Goal: Transaction & Acquisition: Download file/media

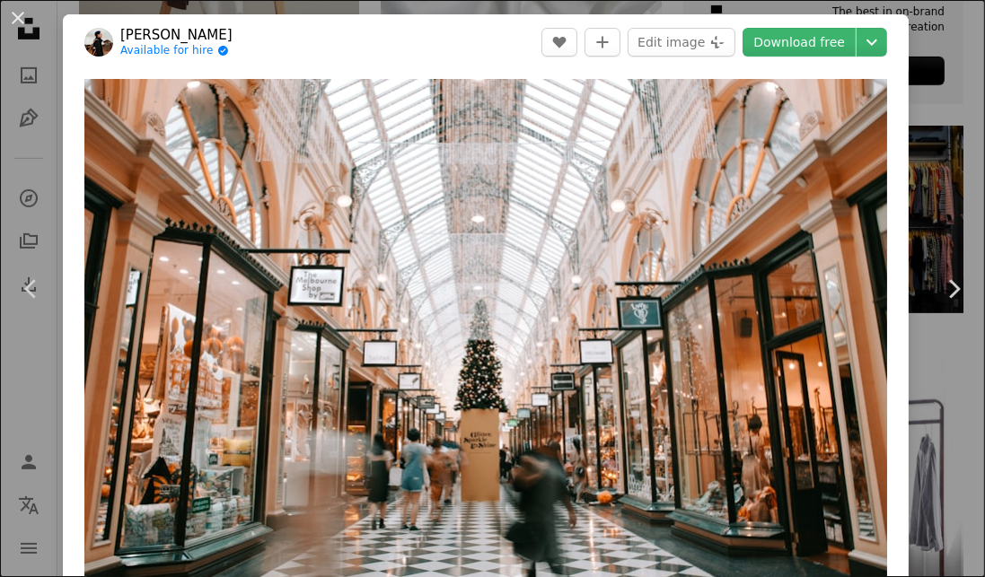
scroll to position [750, 0]
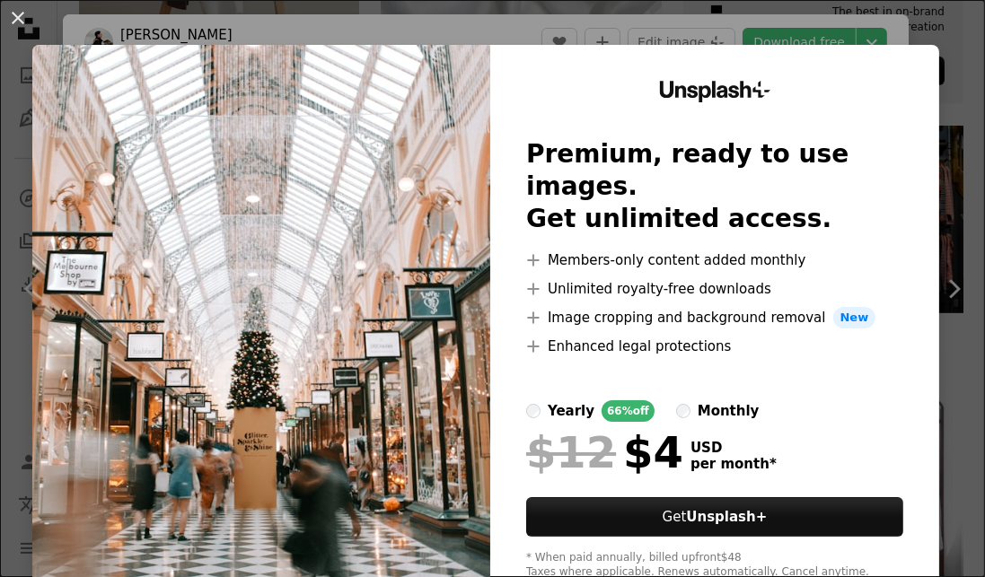
click at [450, 312] on img at bounding box center [261, 330] width 458 height 571
click at [929, 75] on div "Unsplash+ Premium, ready to use images. Get unlimited access. A plus sign Membe…" at bounding box center [714, 330] width 449 height 571
click at [11, 13] on button "An X shape" at bounding box center [18, 18] width 22 height 22
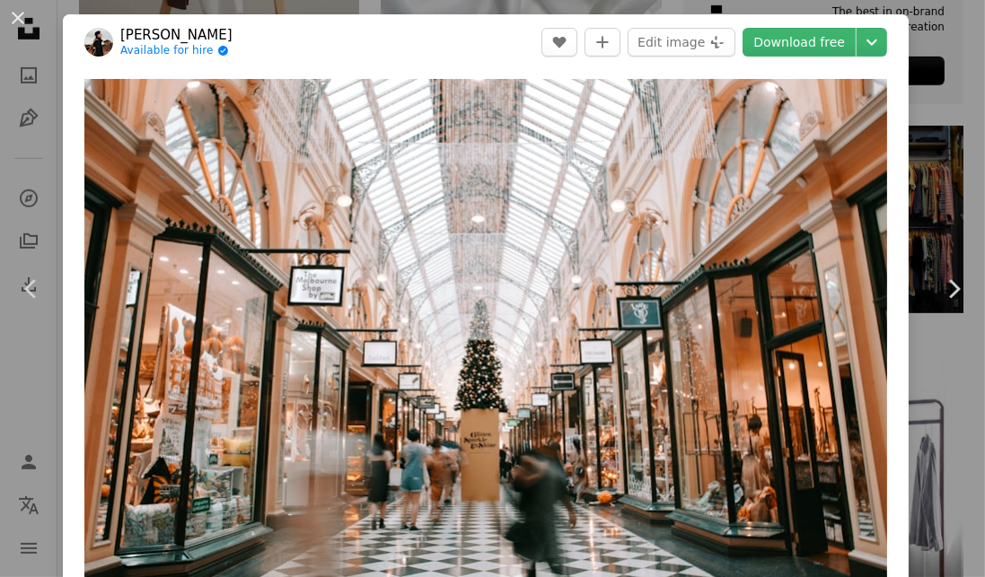
click at [964, 110] on div "An X shape Chevron left Chevron right [PERSON_NAME] Available for hire A checkm…" at bounding box center [492, 288] width 985 height 577
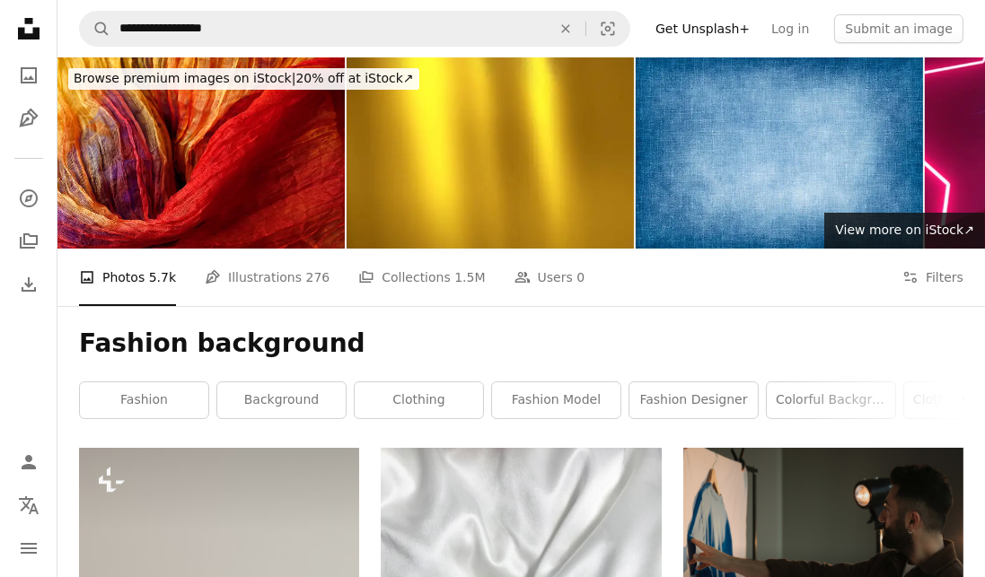
click at [817, 405] on link "colorful background" at bounding box center [831, 400] width 128 height 36
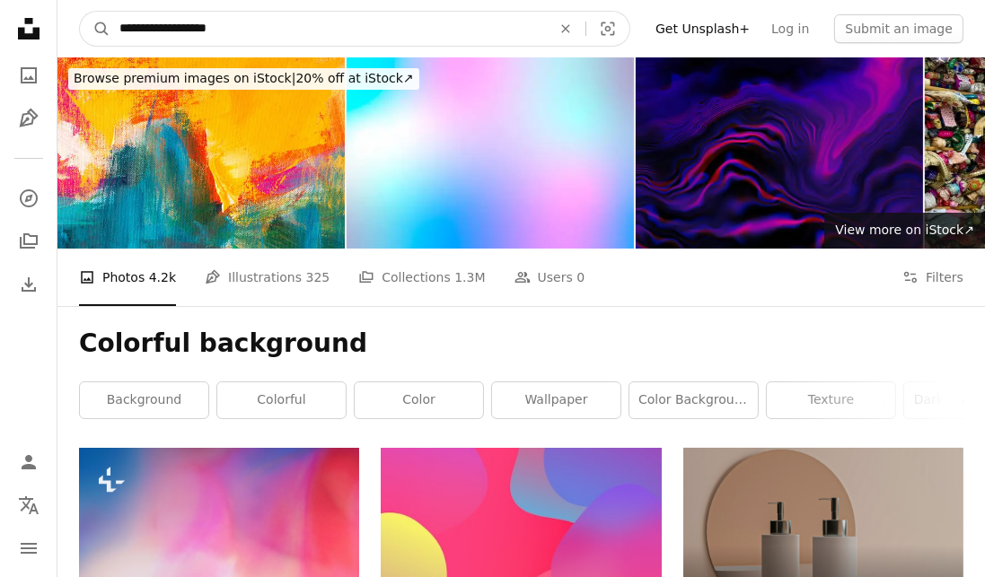
click at [259, 34] on input "**********" at bounding box center [327, 29] width 435 height 34
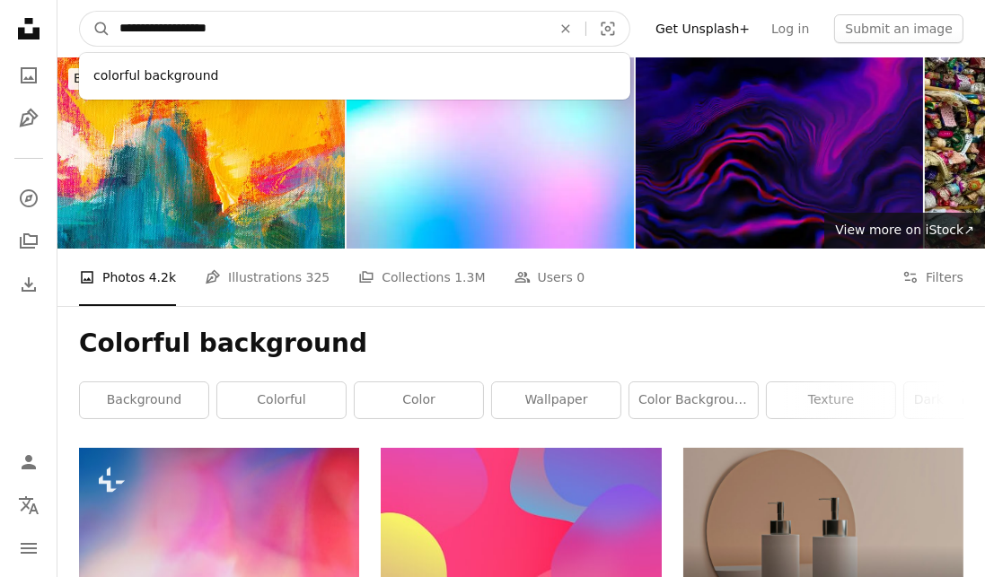
click at [585, 30] on icon "An X shape" at bounding box center [565, 29] width 39 height 14
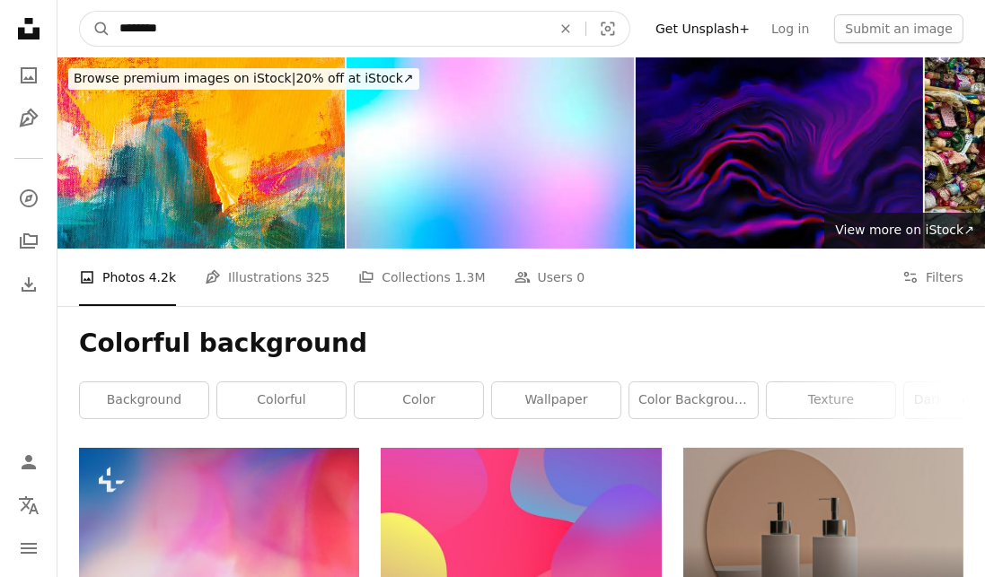
type input "********"
click at [80, 12] on button "A magnifying glass" at bounding box center [95, 29] width 31 height 34
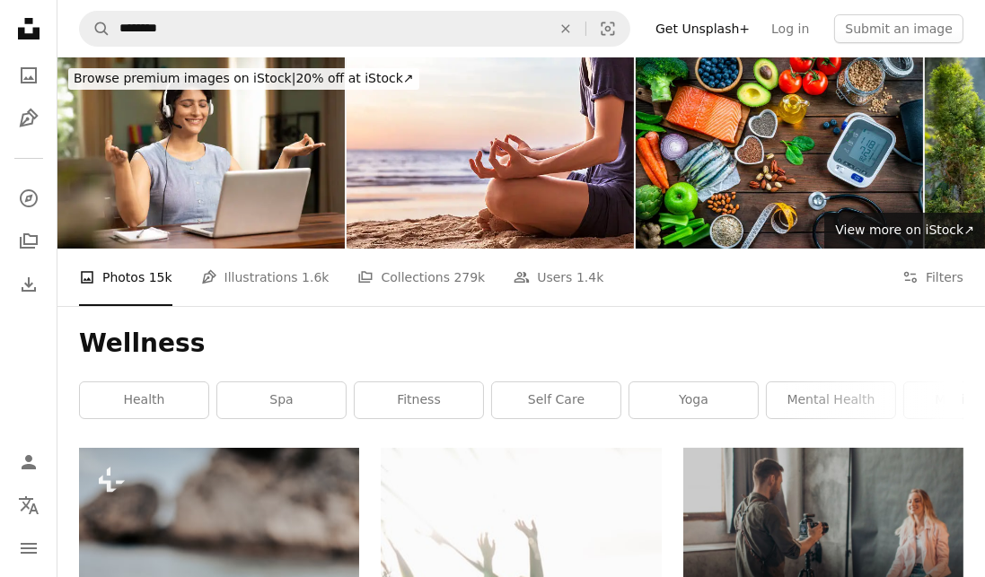
click at [464, 413] on link "fitness" at bounding box center [419, 400] width 128 height 36
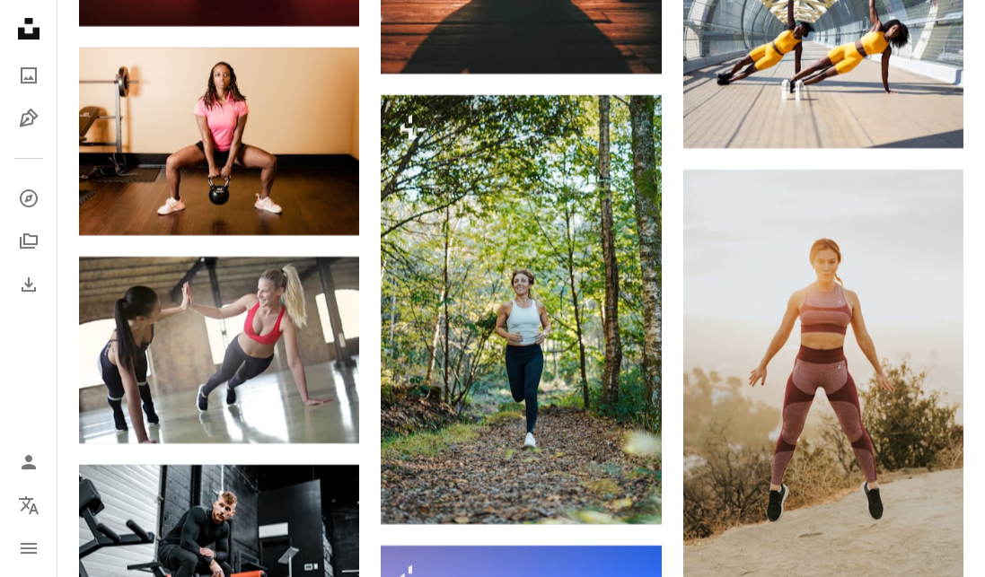
scroll to position [6198, 0]
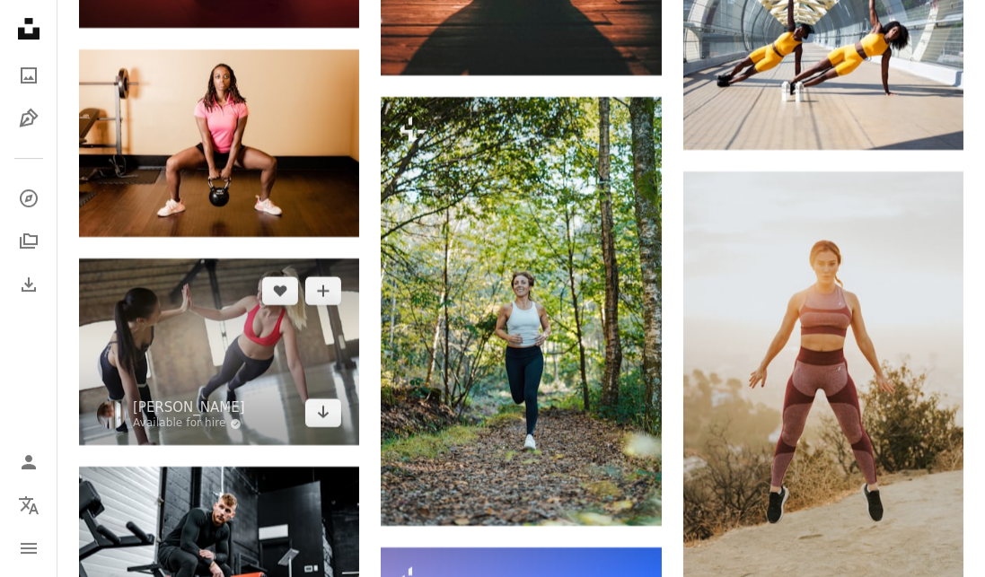
click at [294, 402] on img at bounding box center [219, 352] width 280 height 187
click at [325, 401] on icon "Arrow pointing down" at bounding box center [323, 412] width 14 height 22
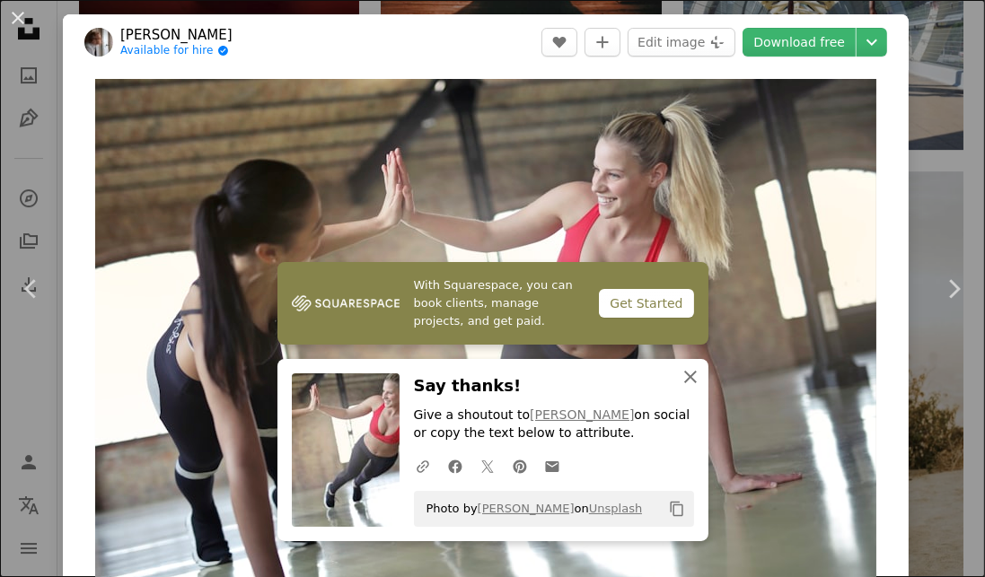
click at [697, 378] on icon "An X shape" at bounding box center [691, 377] width 22 height 22
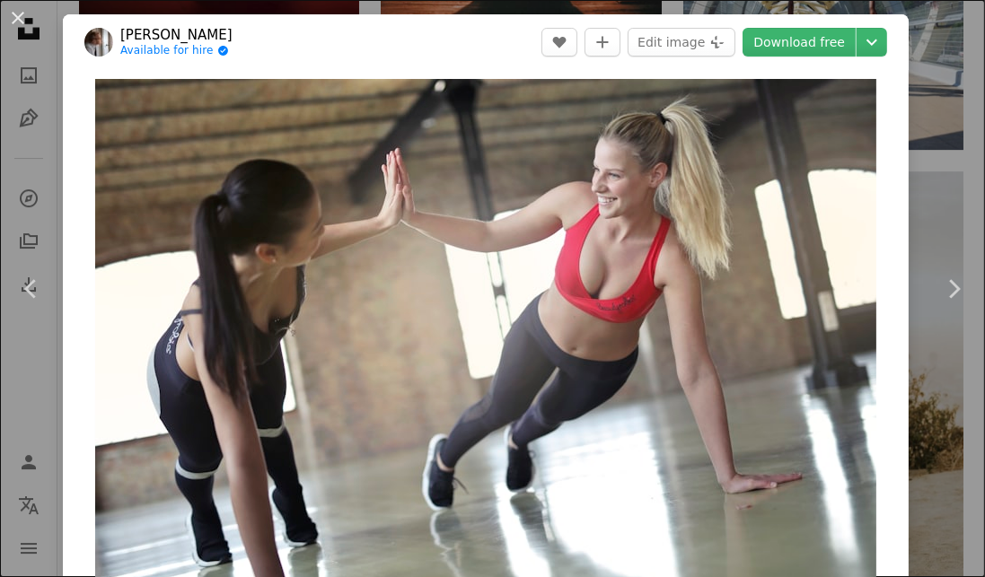
click at [20, 26] on button "An X shape" at bounding box center [18, 18] width 22 height 22
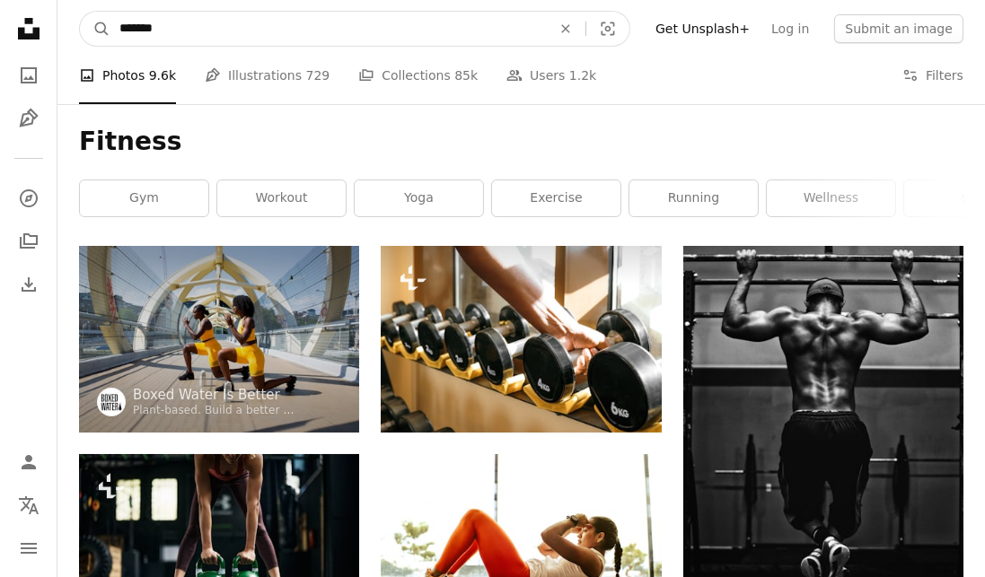
click at [273, 19] on input "*******" at bounding box center [327, 29] width 435 height 34
type input "*"
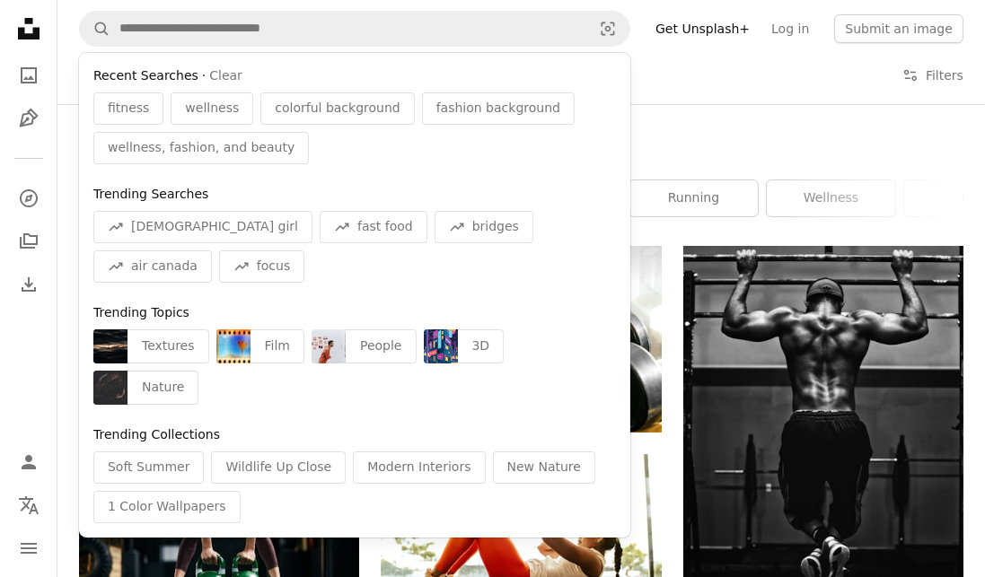
click at [851, 189] on link "wellness" at bounding box center [831, 198] width 128 height 36
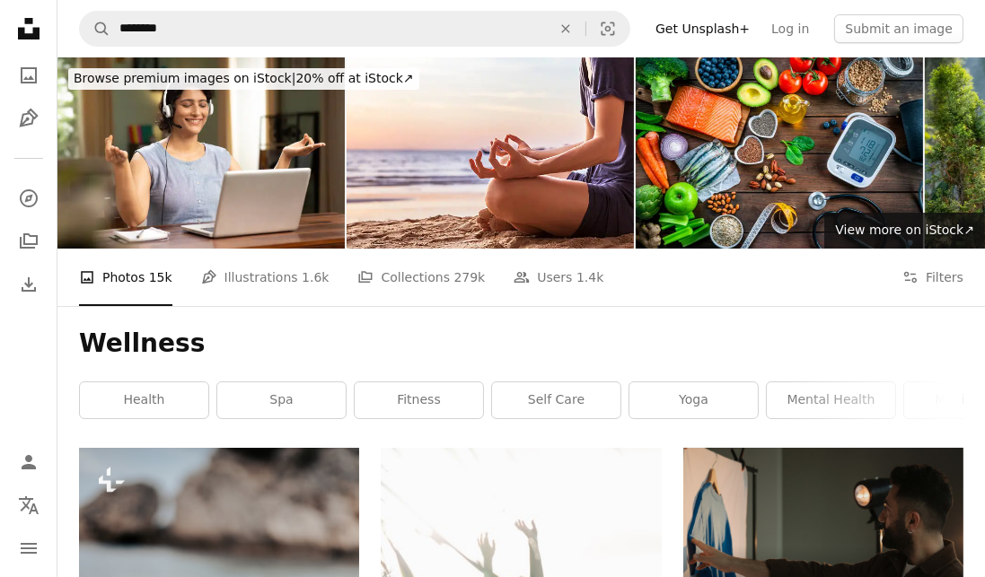
click at [582, 400] on link "self care" at bounding box center [556, 400] width 128 height 36
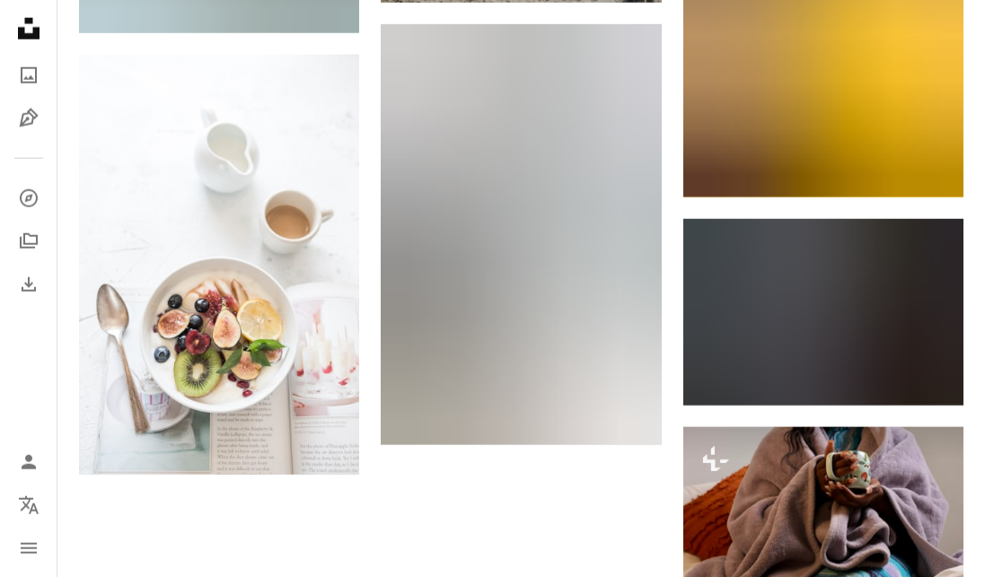
scroll to position [2074, 0]
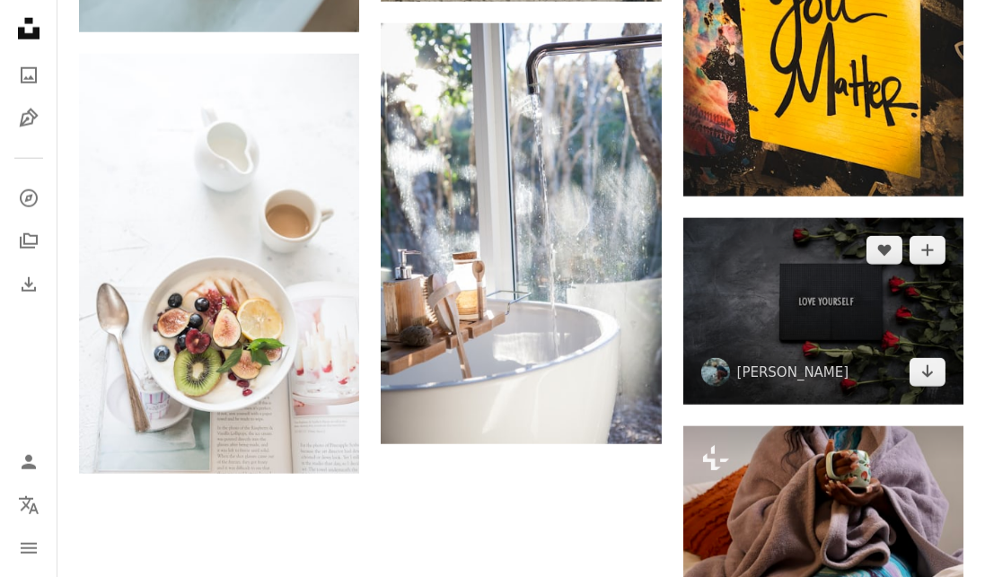
click at [826, 353] on img at bounding box center [823, 311] width 280 height 187
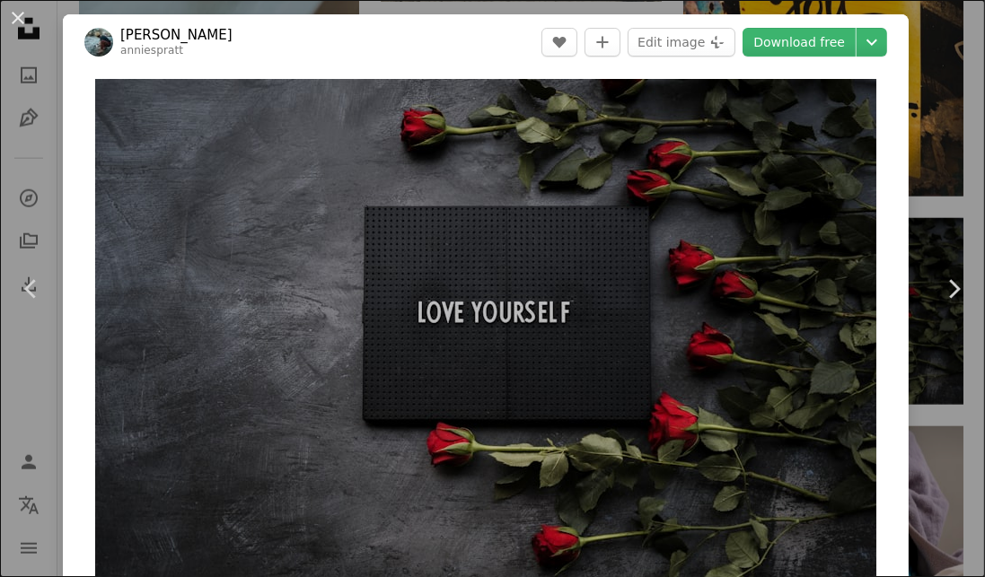
click at [845, 48] on link "Download free" at bounding box center [798, 42] width 113 height 29
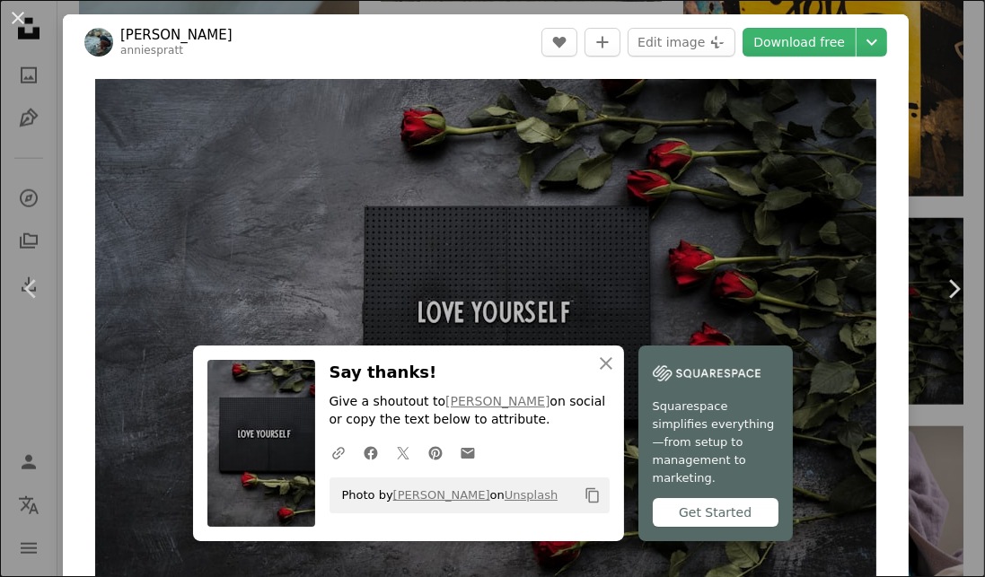
click at [948, 179] on div "An X shape Chevron left Chevron right An X shape Close Say thanks! Give a shout…" at bounding box center [492, 288] width 985 height 577
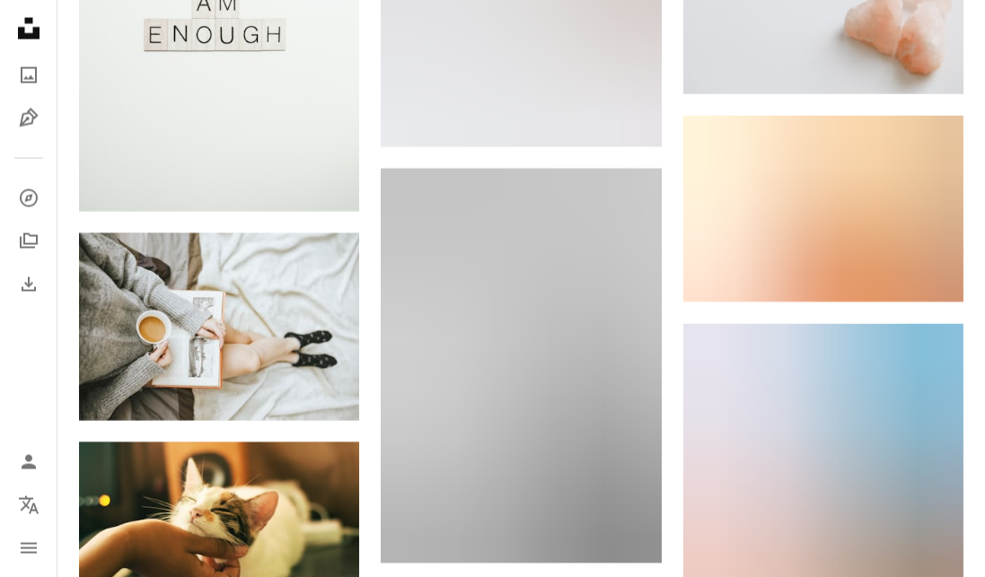
scroll to position [3021, 0]
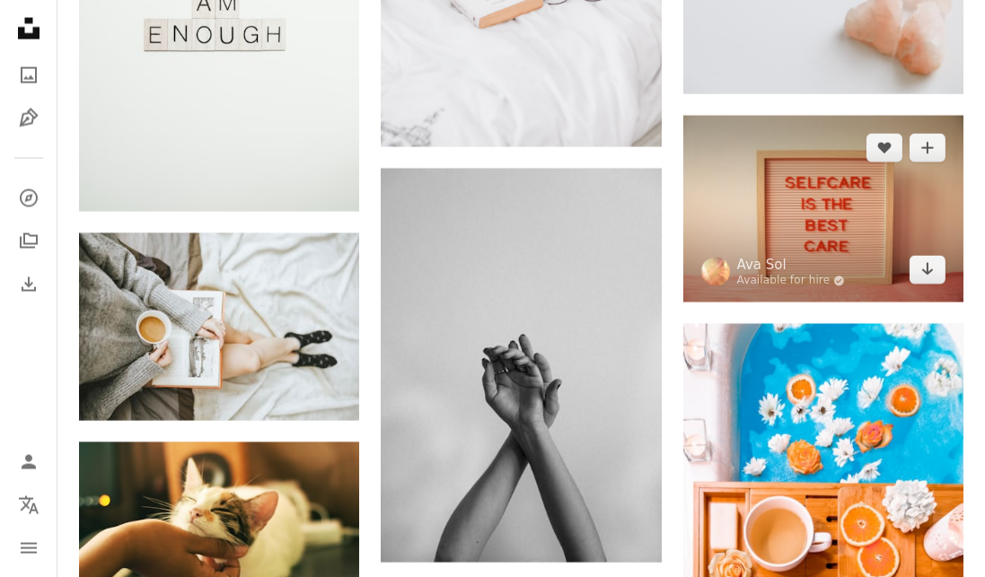
click at [871, 247] on img at bounding box center [823, 209] width 280 height 187
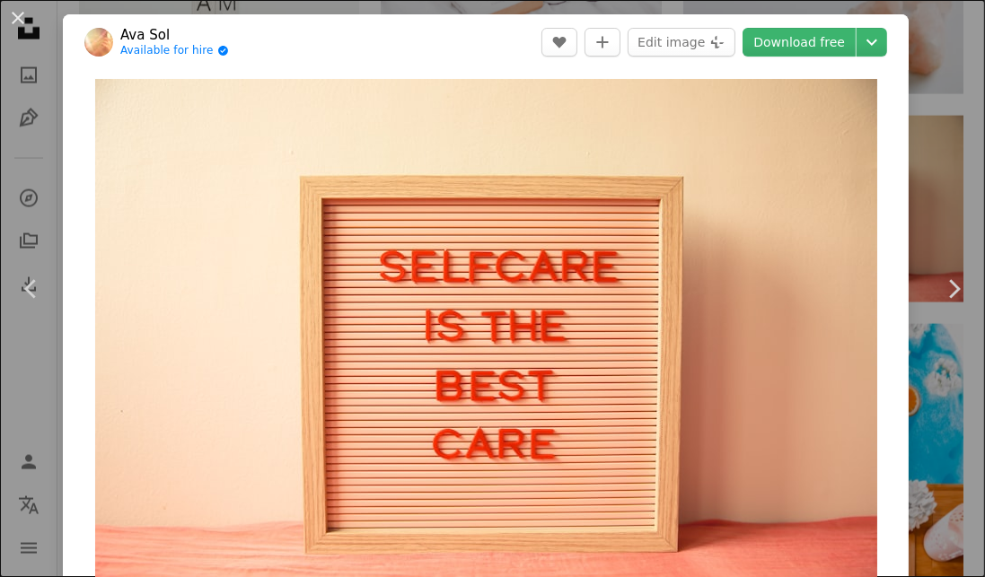
click at [832, 40] on link "Download free" at bounding box center [798, 42] width 113 height 29
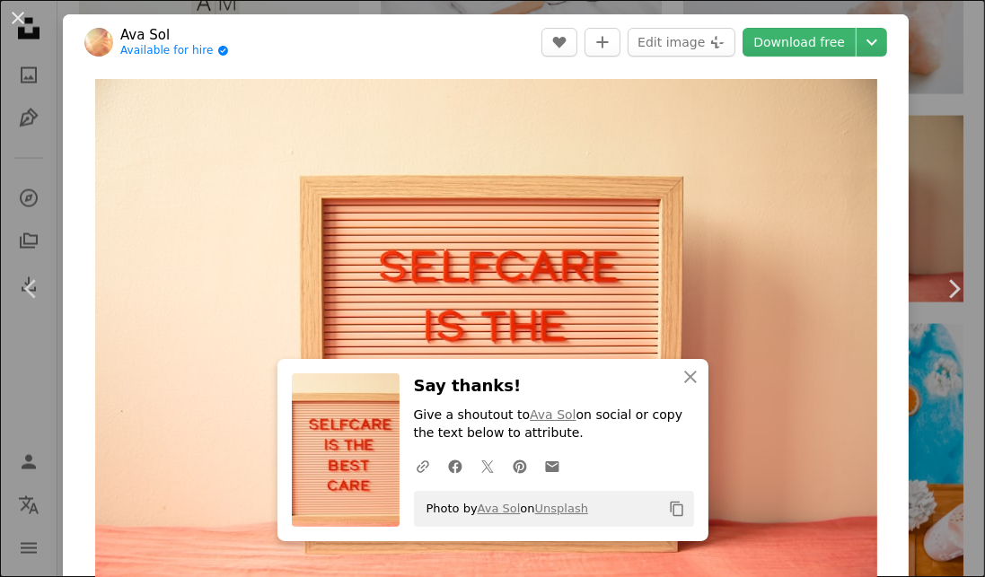
click at [756, 328] on img "Zoom in on this image" at bounding box center [486, 340] width 782 height 522
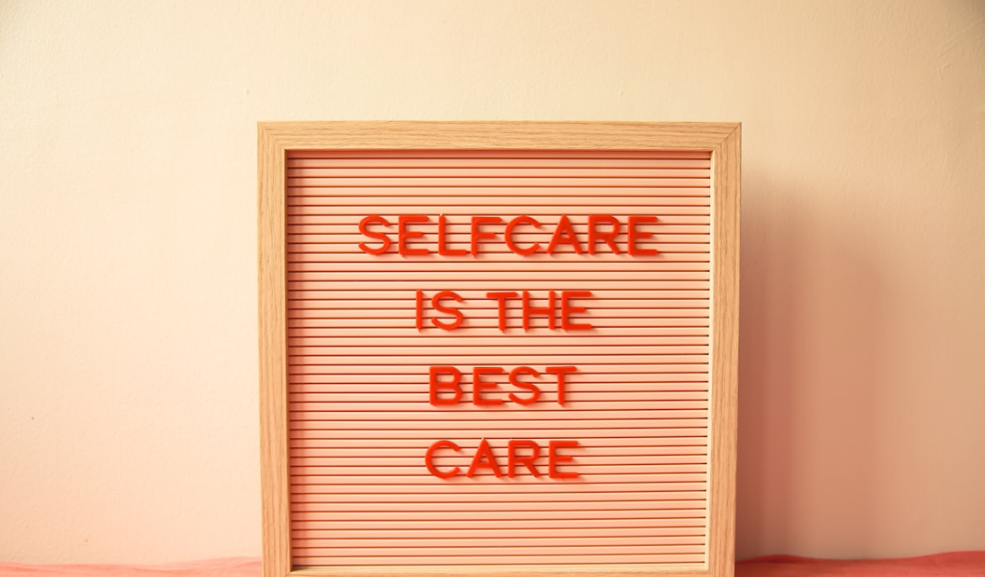
scroll to position [40, 0]
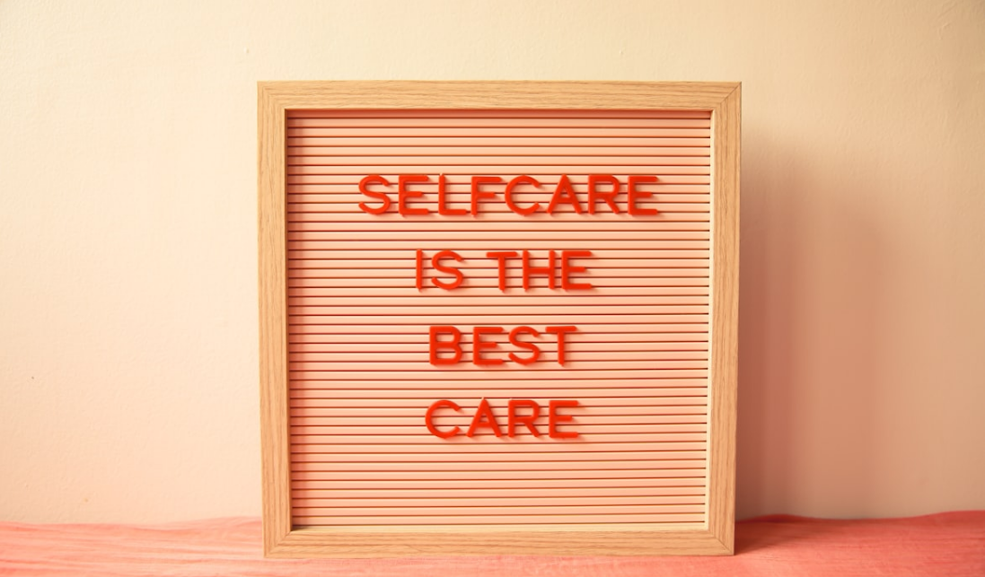
click at [925, 133] on img "Zoom out on this image" at bounding box center [492, 288] width 987 height 658
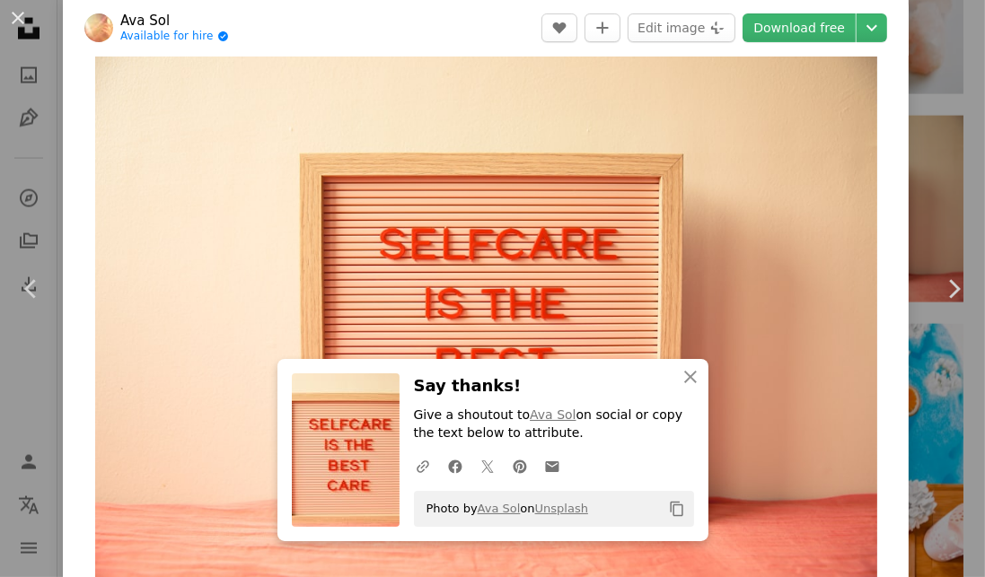
click at [950, 110] on div "An X shape Chevron left Chevron right An X shape Close Say thanks! Give a shout…" at bounding box center [492, 288] width 985 height 577
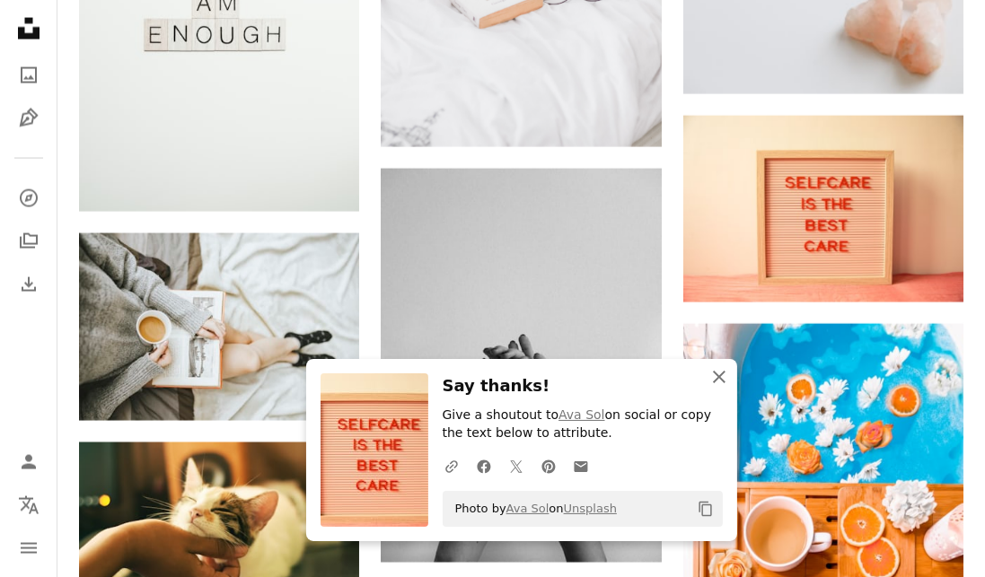
click at [724, 376] on icon "An X shape" at bounding box center [719, 377] width 22 height 22
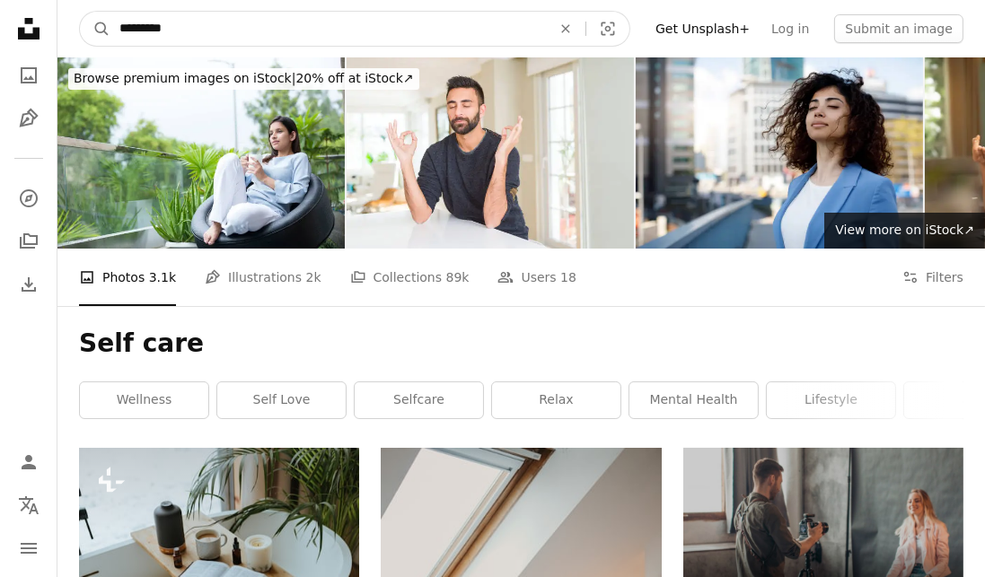
click at [488, 36] on input "*********" at bounding box center [327, 29] width 435 height 34
click at [585, 32] on icon "An X shape" at bounding box center [565, 29] width 39 height 14
type input "**********"
click at [80, 12] on button "A magnifying glass" at bounding box center [95, 29] width 31 height 34
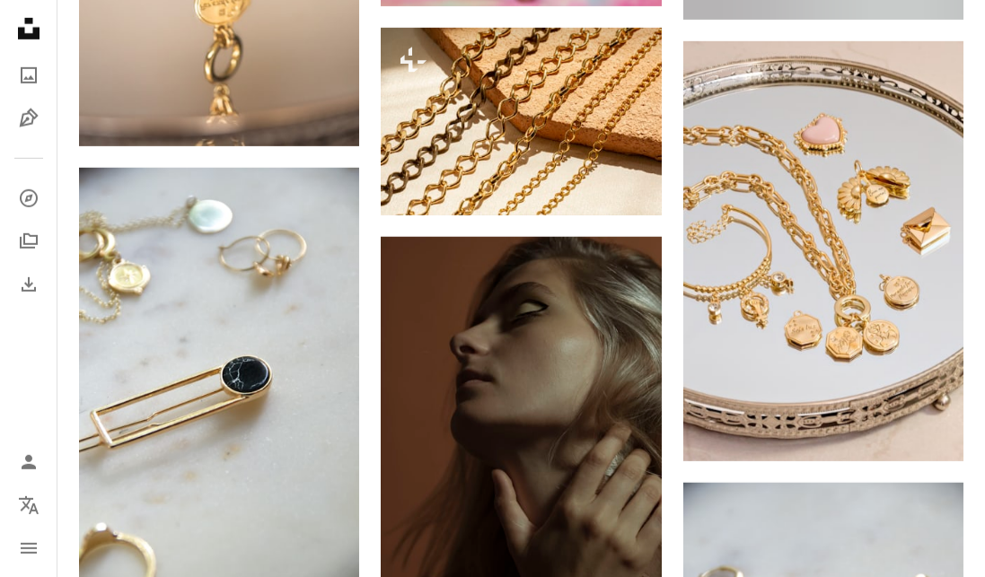
scroll to position [1284, 0]
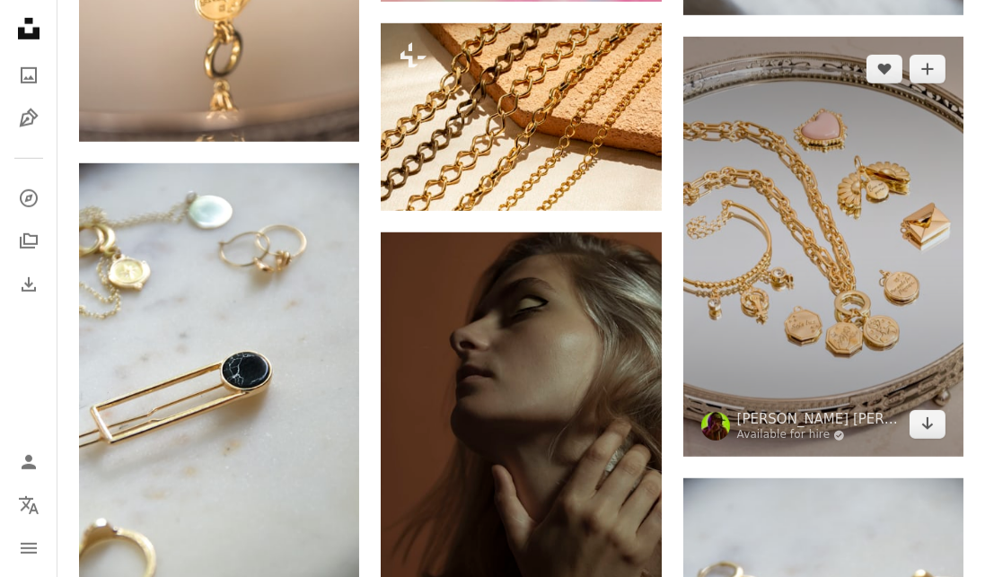
click at [848, 370] on img at bounding box center [823, 247] width 280 height 421
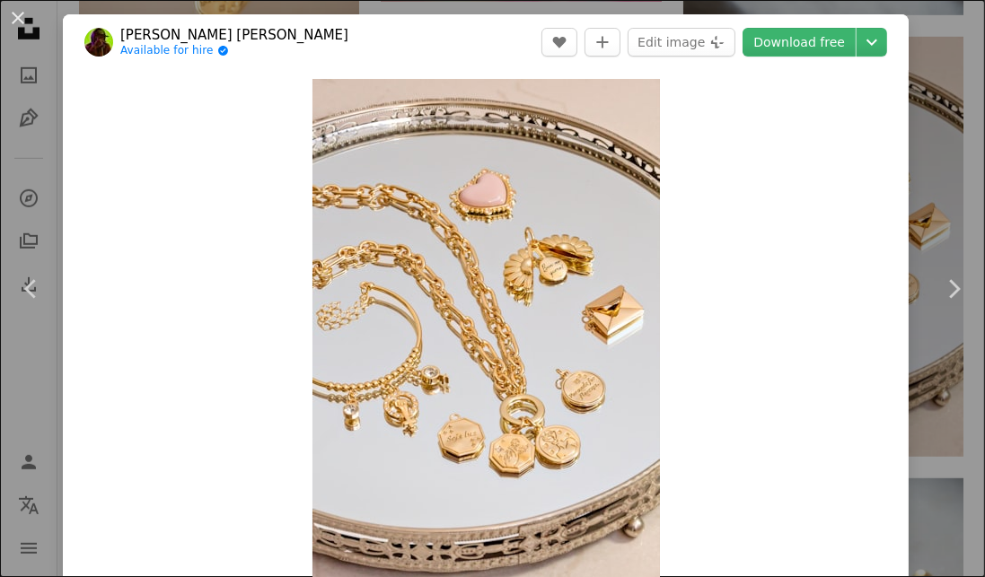
click at [840, 42] on link "Download free" at bounding box center [798, 42] width 113 height 29
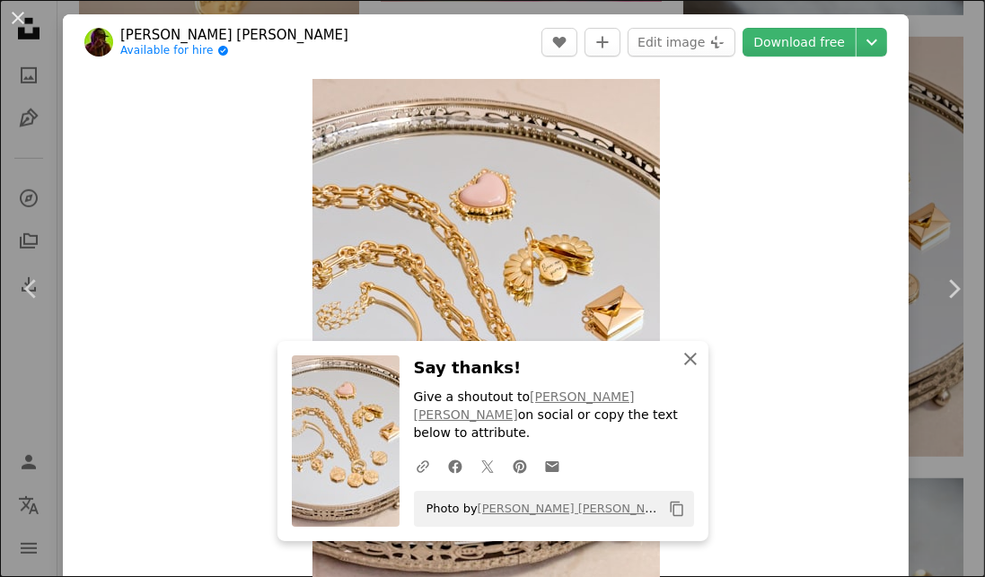
click at [699, 370] on icon "An X shape" at bounding box center [691, 359] width 22 height 22
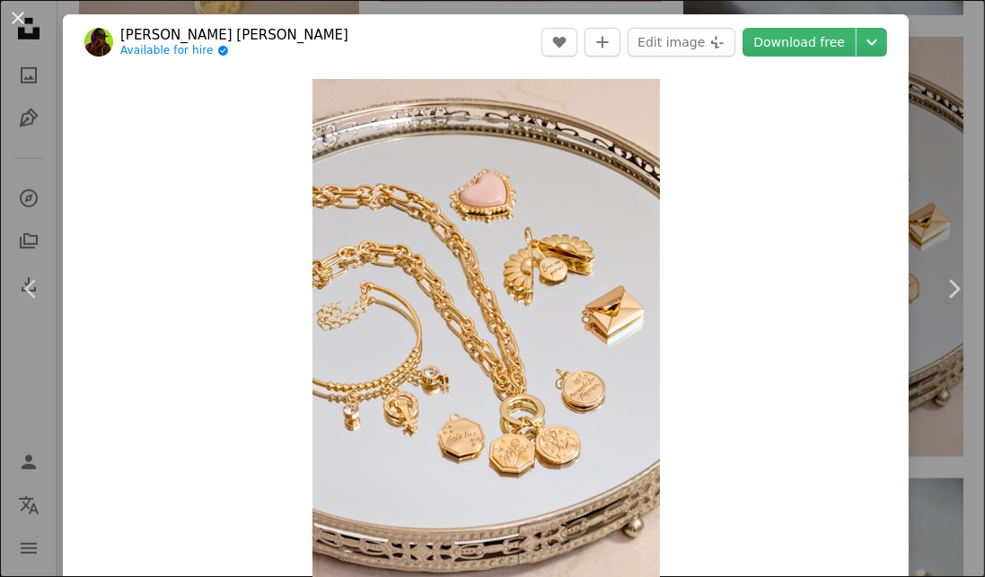
click at [959, 292] on icon "Chevron right" at bounding box center [953, 289] width 29 height 29
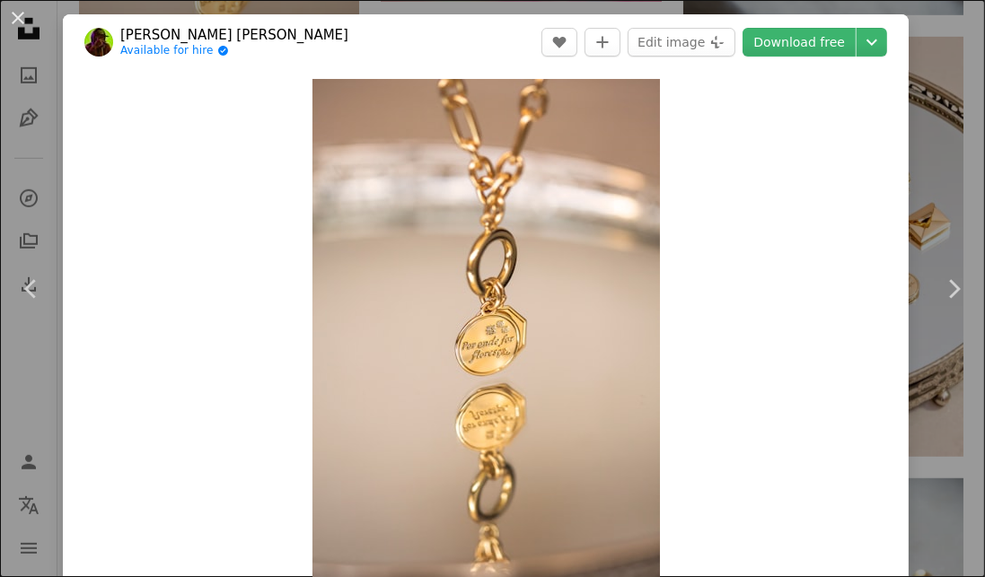
click at [948, 303] on icon "Chevron right" at bounding box center [953, 289] width 29 height 29
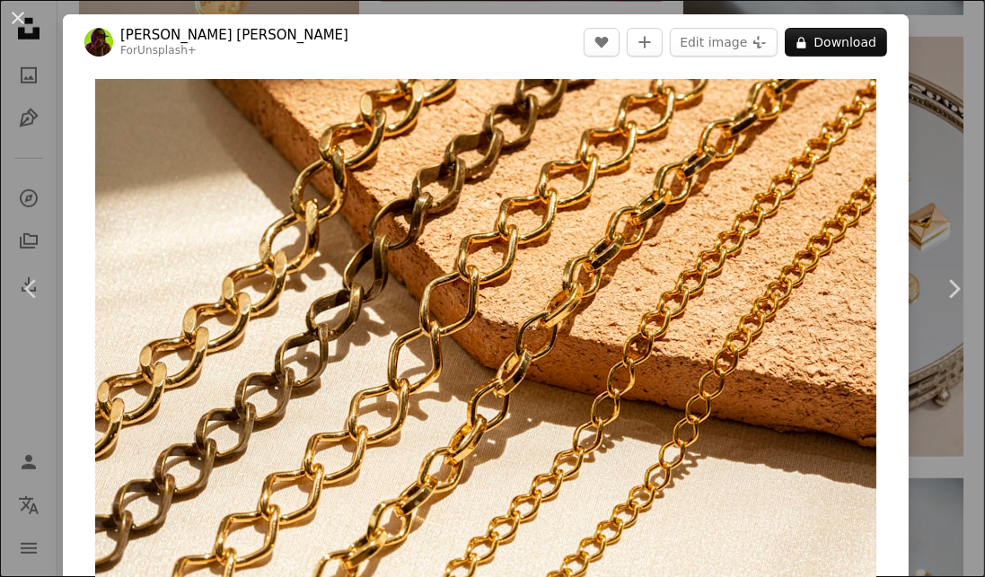
click at [952, 289] on icon "Chevron right" at bounding box center [953, 289] width 29 height 29
click at [972, 250] on link "Chevron right" at bounding box center [953, 289] width 63 height 172
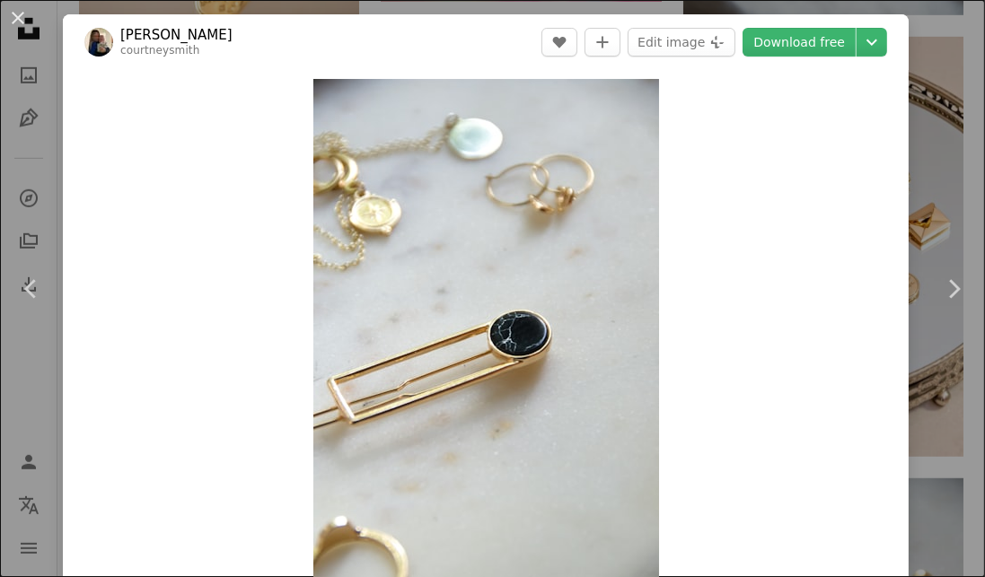
click at [952, 289] on icon "Chevron right" at bounding box center [953, 289] width 29 height 29
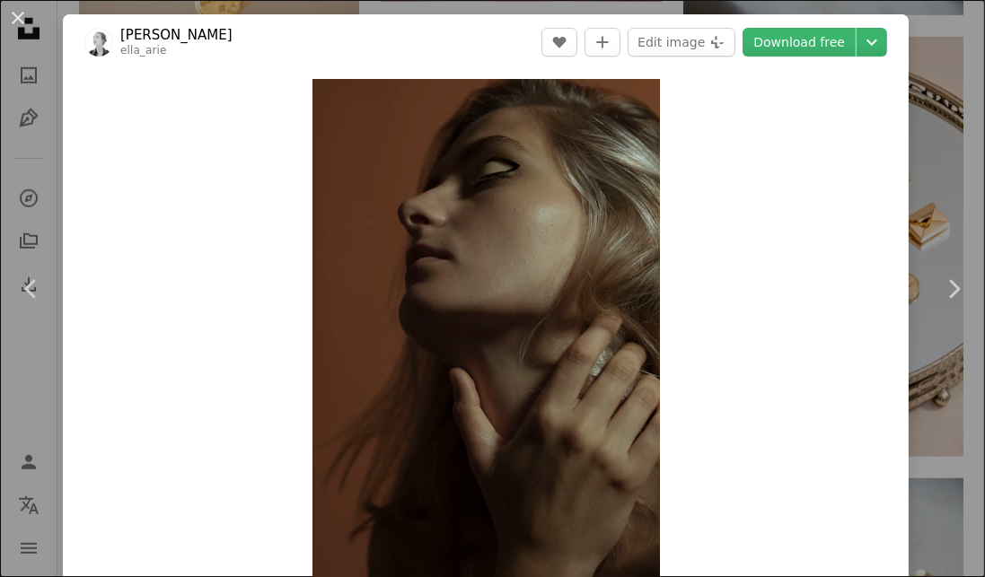
click at [948, 298] on icon "Chevron right" at bounding box center [953, 289] width 29 height 29
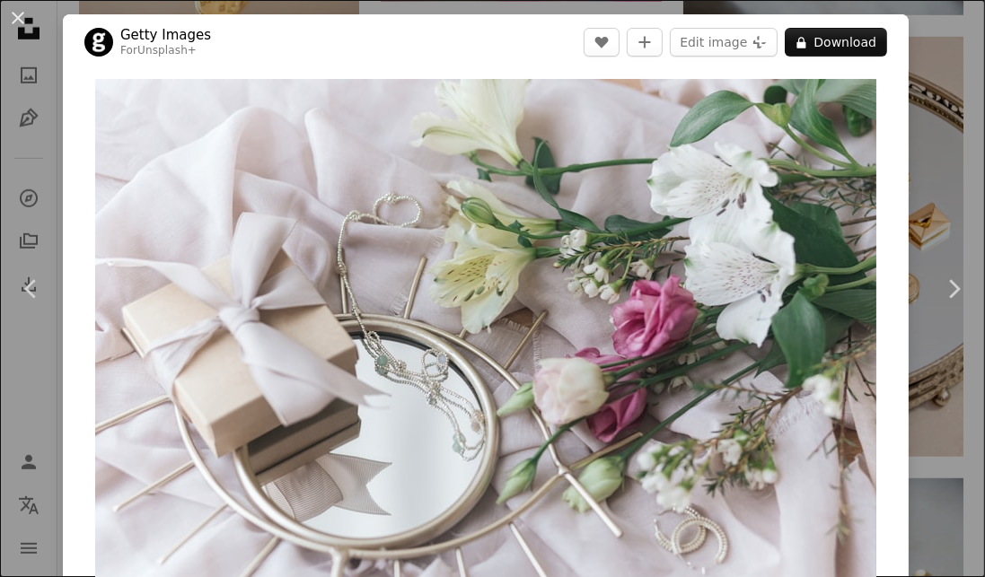
click at [949, 285] on icon "Chevron right" at bounding box center [953, 289] width 29 height 29
click at [952, 288] on icon "Chevron right" at bounding box center [953, 289] width 29 height 29
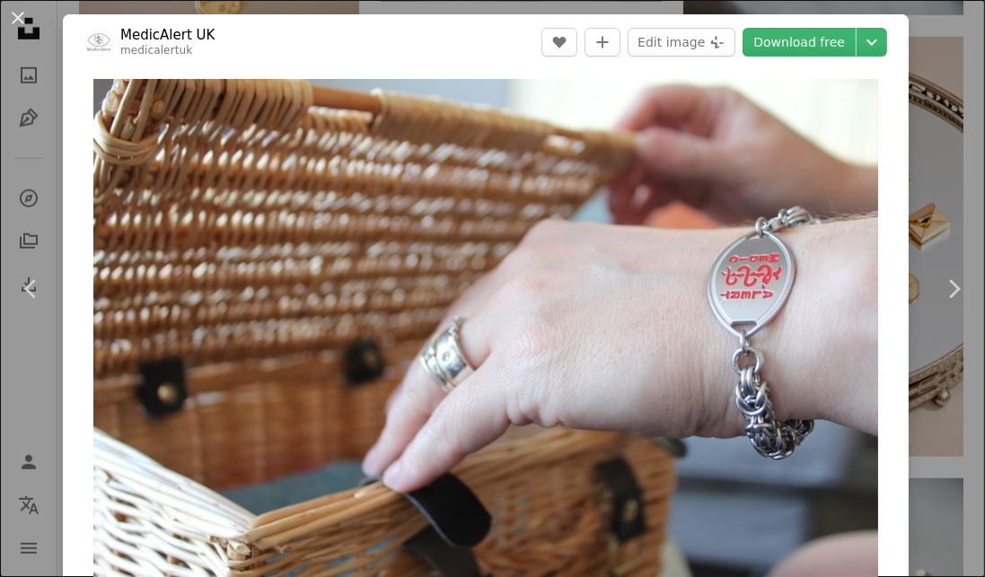
click at [962, 302] on icon "Chevron right" at bounding box center [953, 289] width 29 height 29
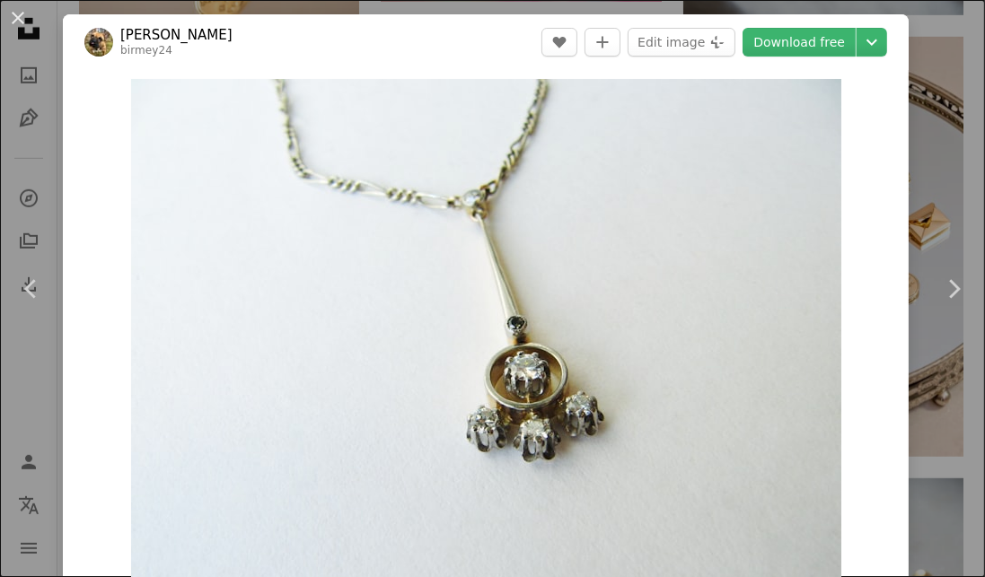
click at [955, 299] on icon "Chevron right" at bounding box center [953, 289] width 29 height 29
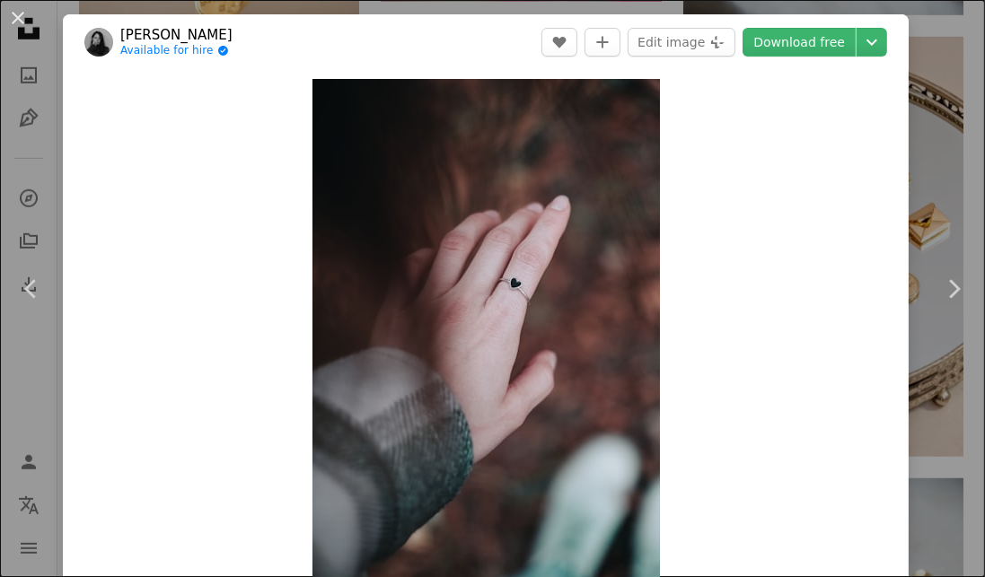
click at [956, 288] on icon "Chevron right" at bounding box center [953, 289] width 29 height 29
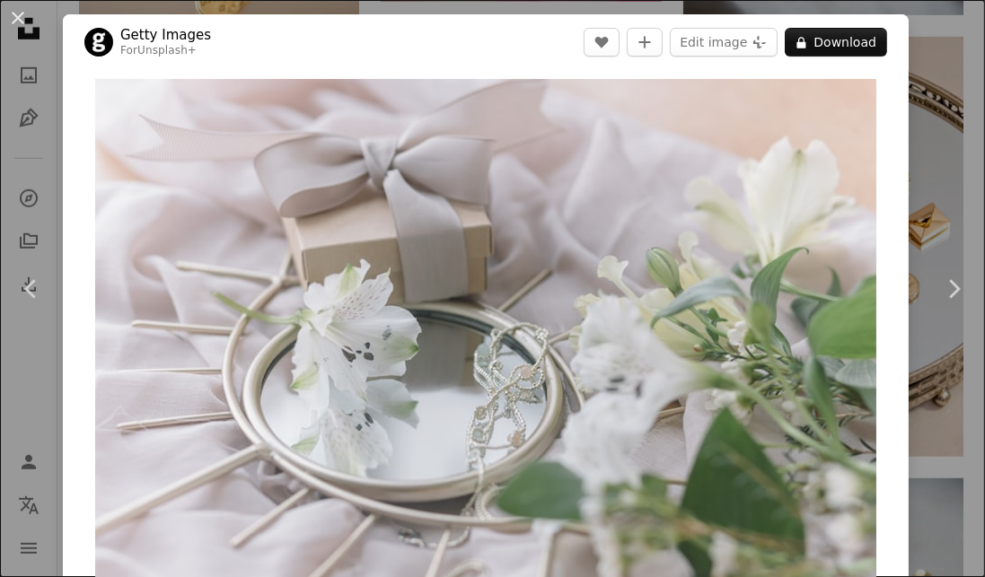
click at [967, 294] on icon "Chevron right" at bounding box center [953, 289] width 29 height 29
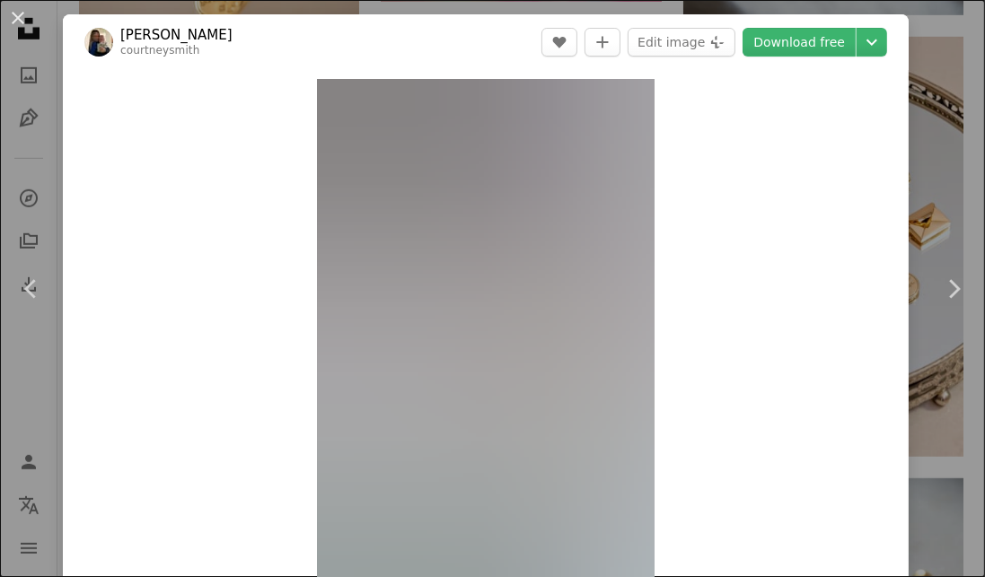
click at [952, 303] on link "Chevron right" at bounding box center [953, 289] width 63 height 172
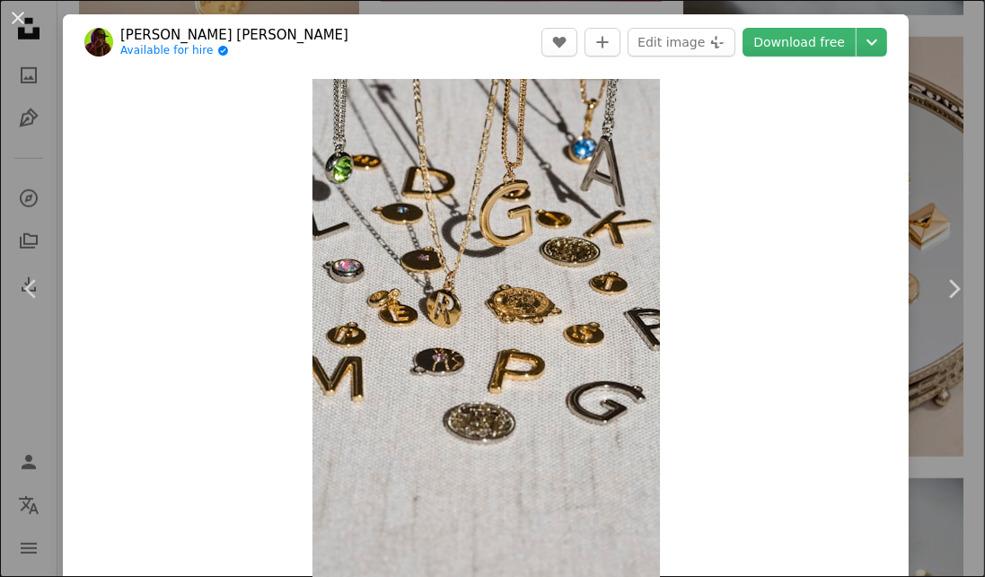
click at [960, 300] on icon "Chevron right" at bounding box center [953, 289] width 29 height 29
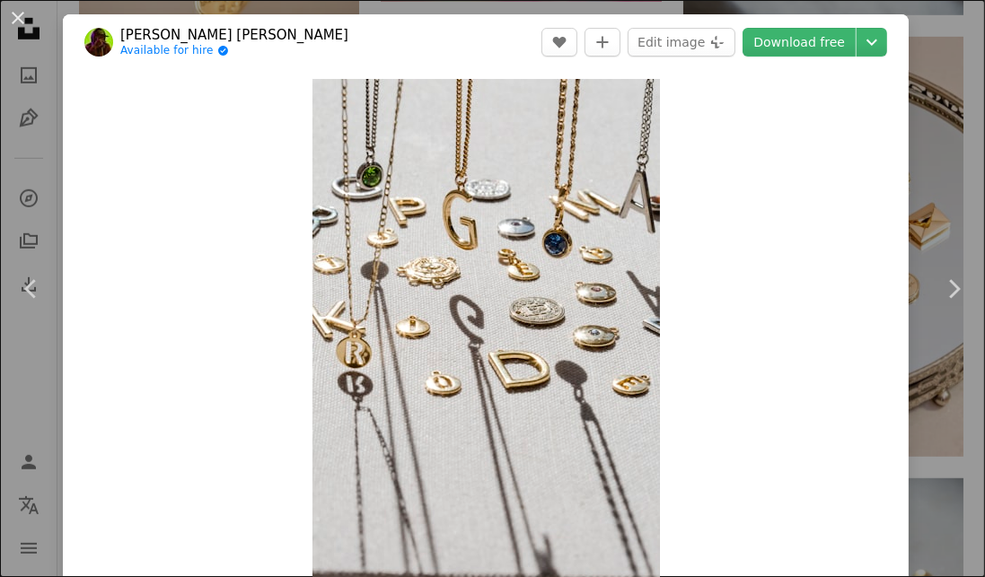
click at [962, 295] on icon "Chevron right" at bounding box center [953, 289] width 29 height 29
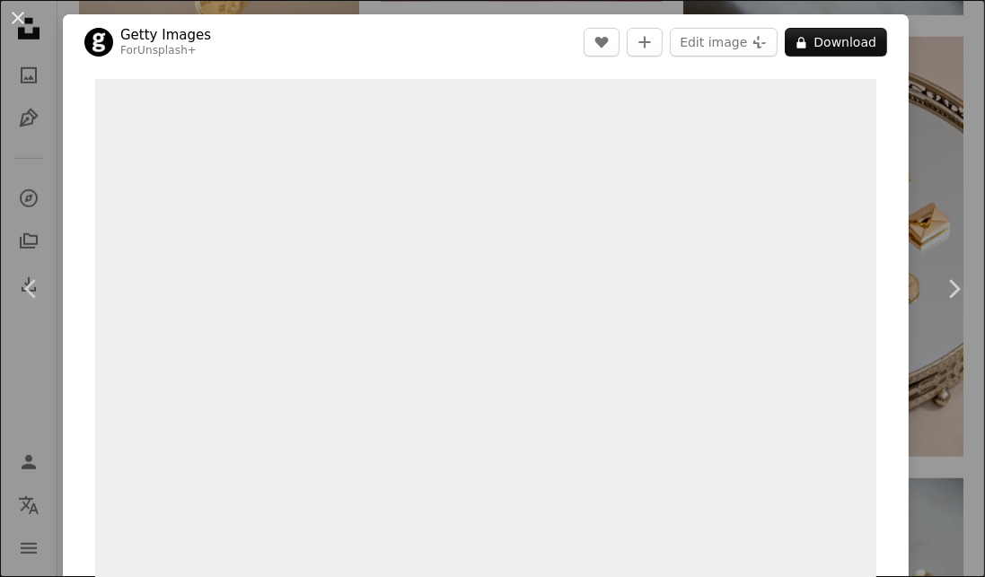
click at [963, 291] on icon "Chevron right" at bounding box center [953, 289] width 29 height 29
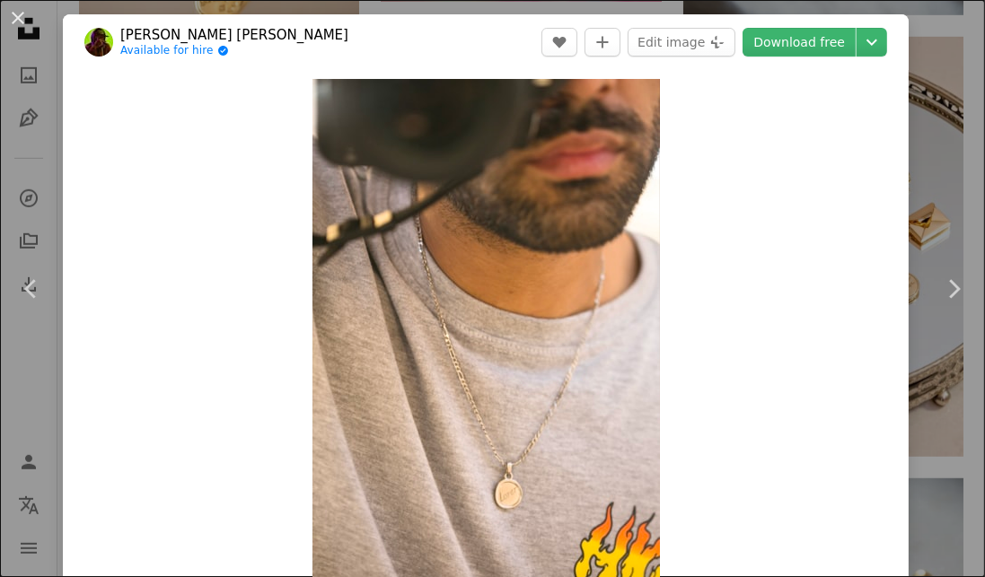
click at [944, 314] on link "Chevron right" at bounding box center [953, 289] width 63 height 172
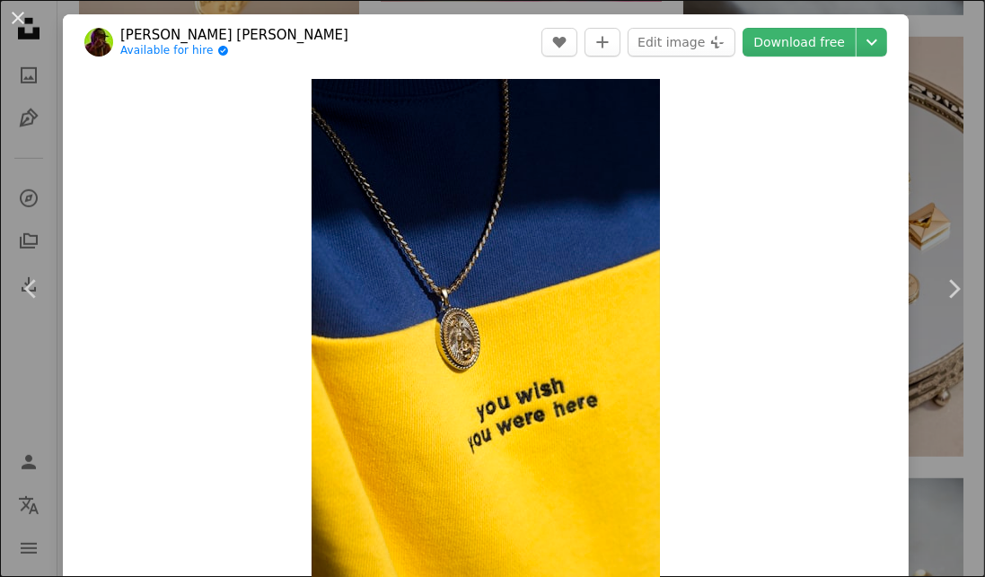
click at [934, 294] on link "Chevron right" at bounding box center [953, 289] width 63 height 172
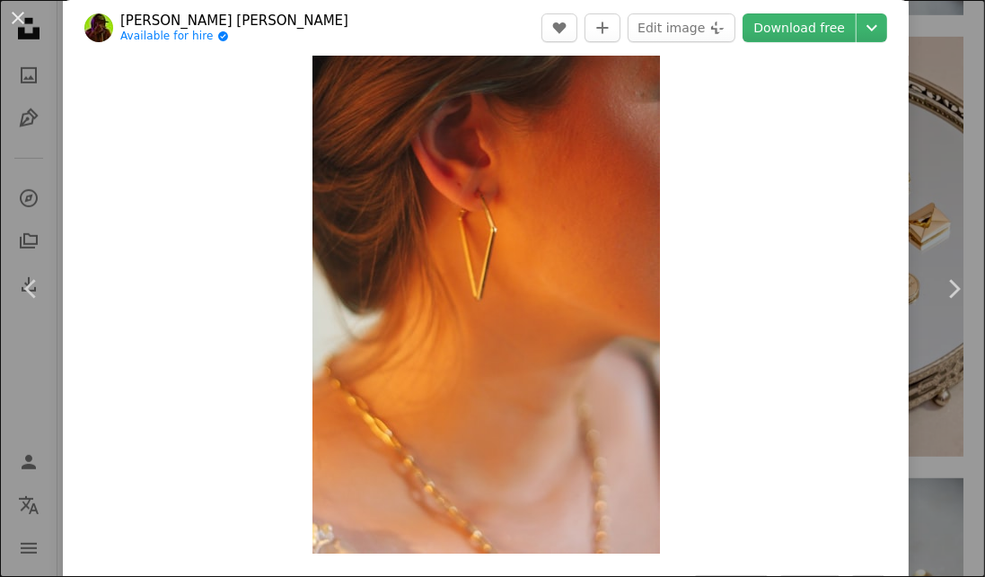
scroll to position [38, 0]
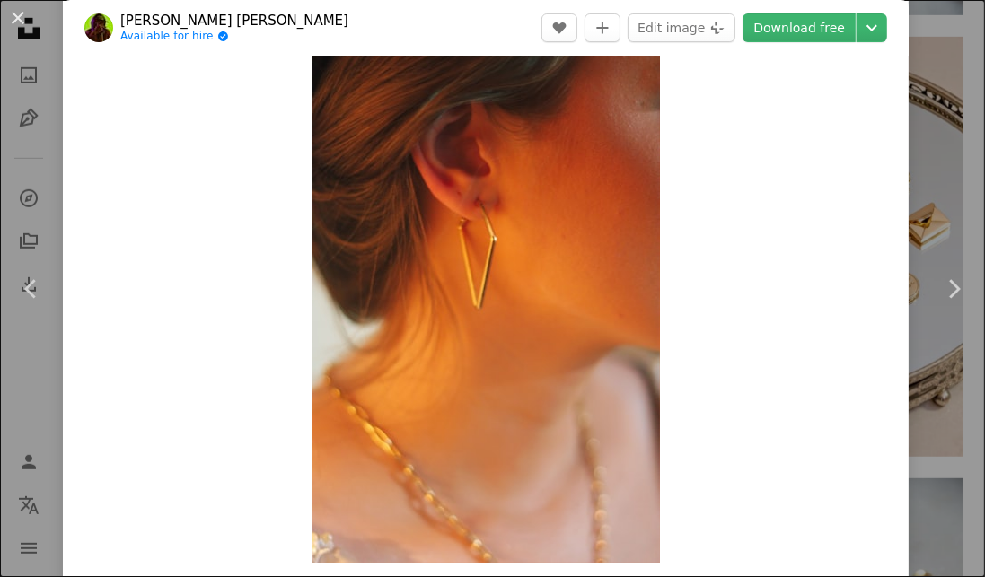
click at [952, 308] on link "Chevron right" at bounding box center [953, 289] width 63 height 172
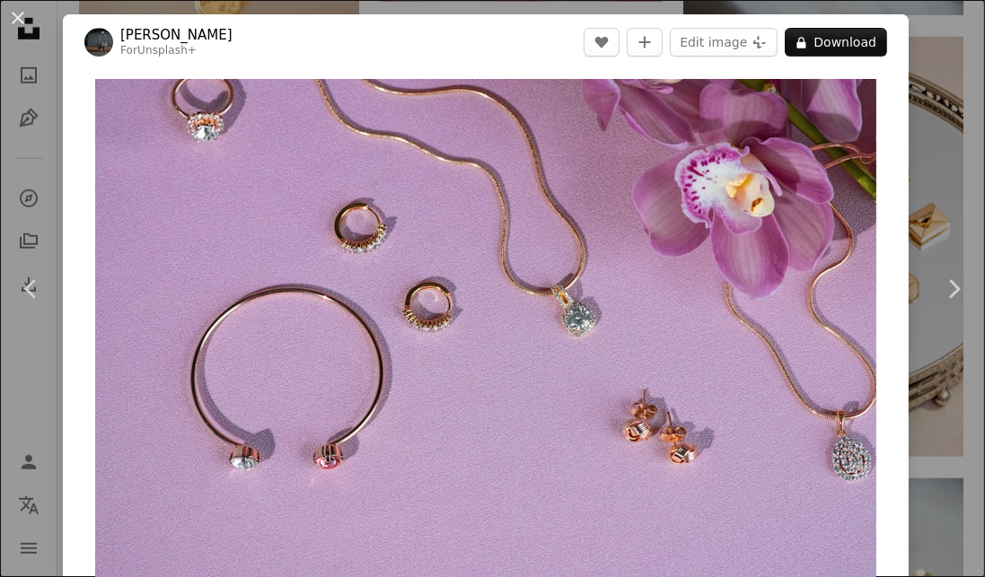
click at [862, 42] on button "A lock Download" at bounding box center [836, 42] width 102 height 29
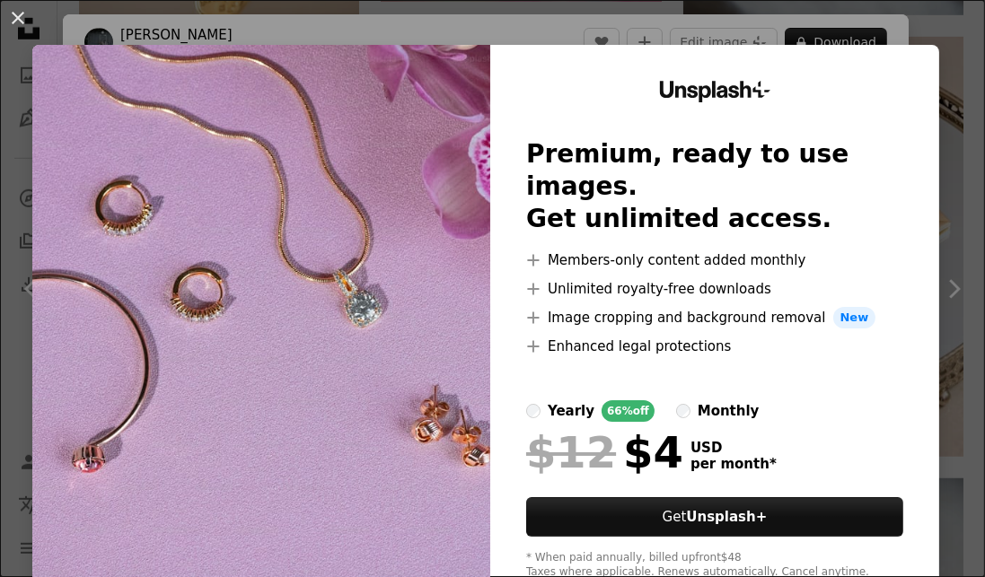
click at [361, 400] on img at bounding box center [261, 330] width 458 height 571
click at [23, 18] on button "An X shape" at bounding box center [18, 18] width 22 height 22
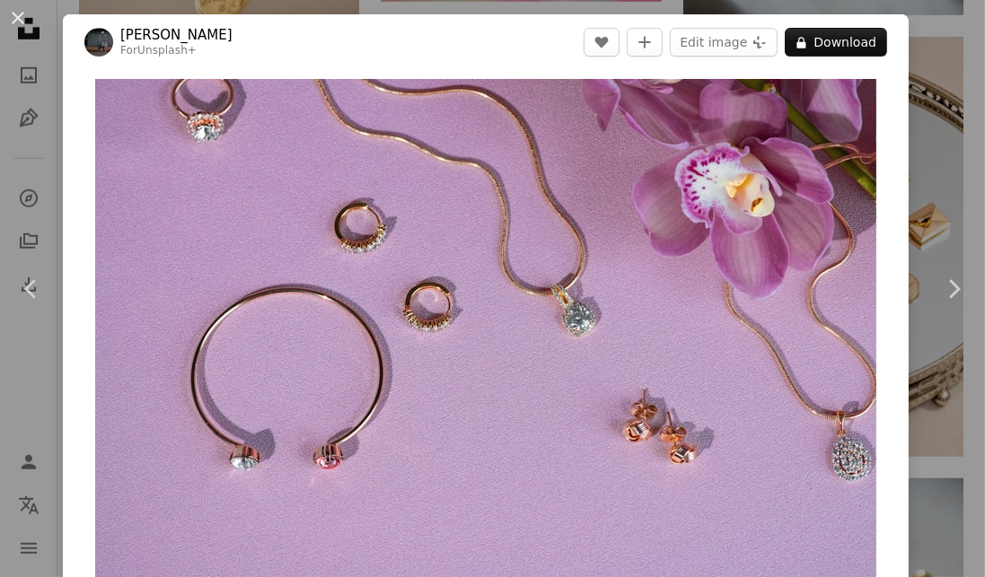
click at [13, 19] on button "An X shape" at bounding box center [18, 18] width 22 height 22
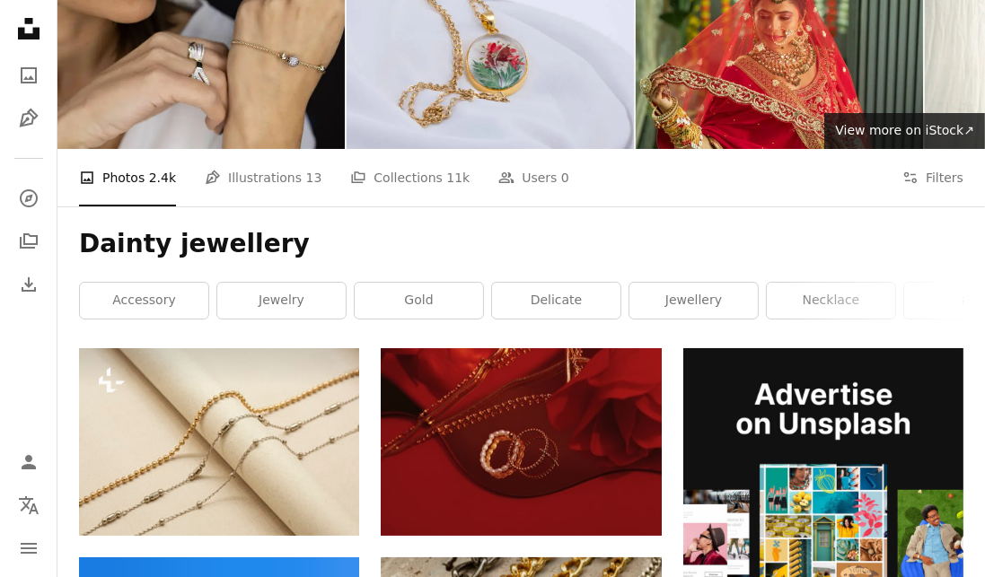
scroll to position [101, 0]
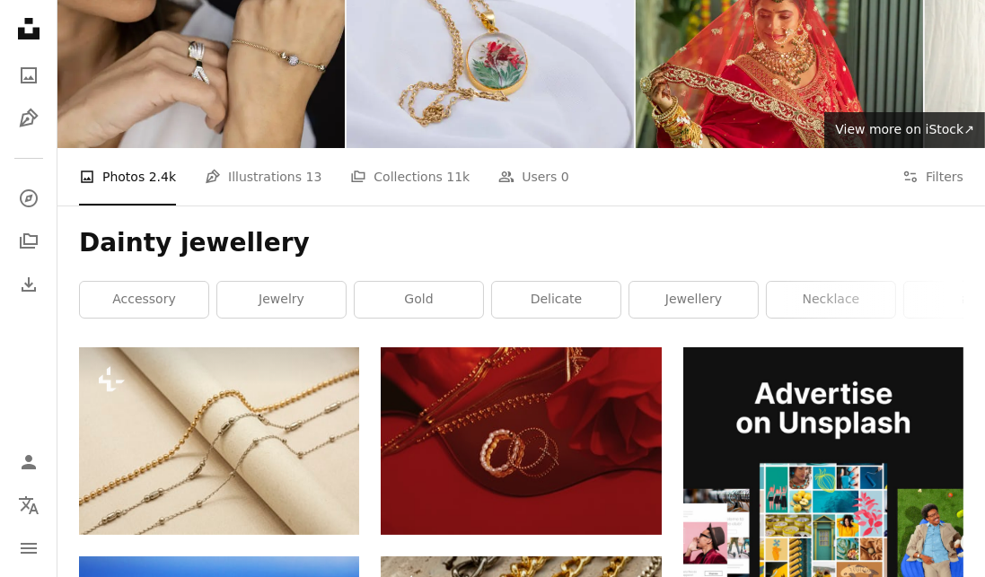
click at [711, 308] on link "jewellery" at bounding box center [693, 300] width 128 height 36
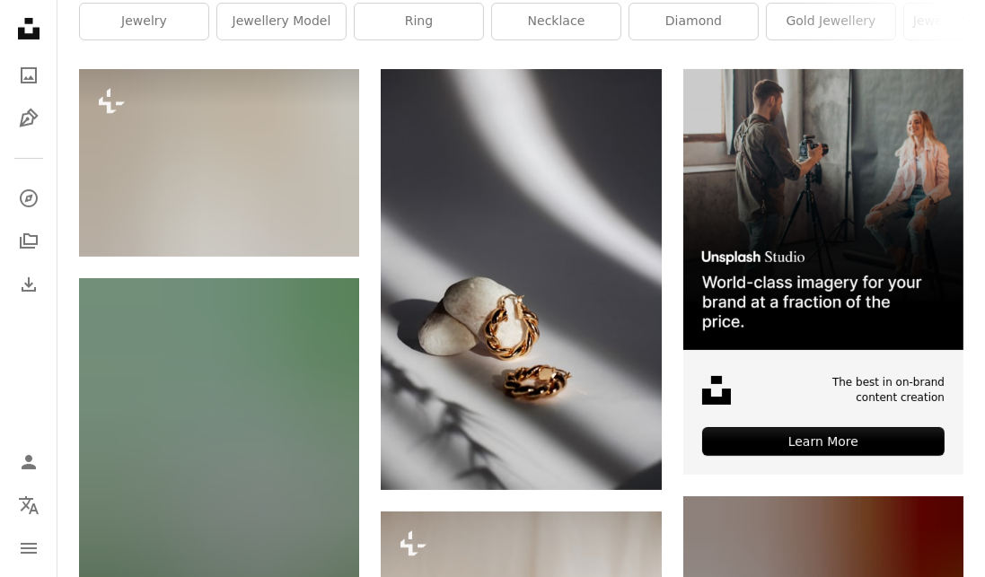
scroll to position [375, 0]
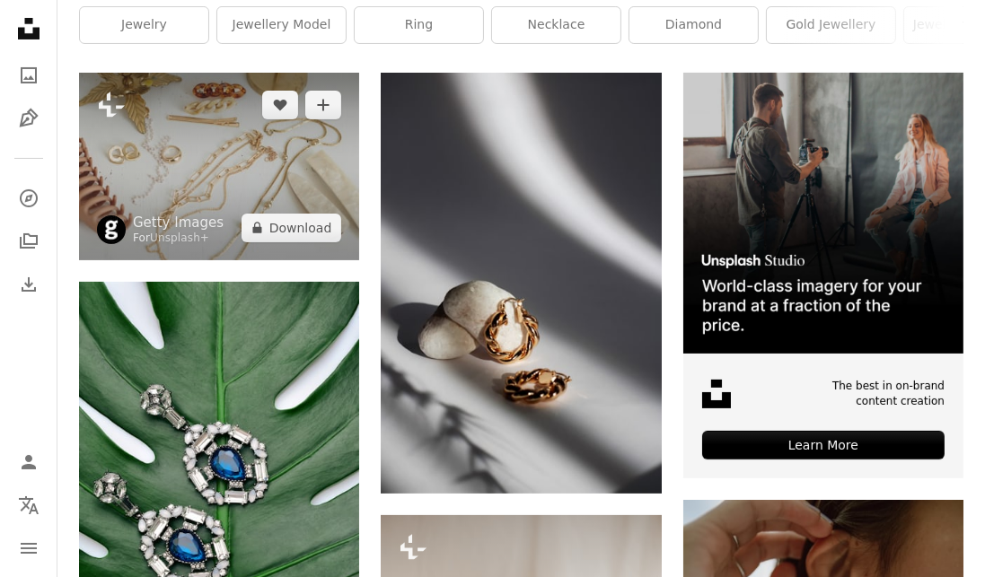
click at [260, 195] on img at bounding box center [219, 166] width 280 height 187
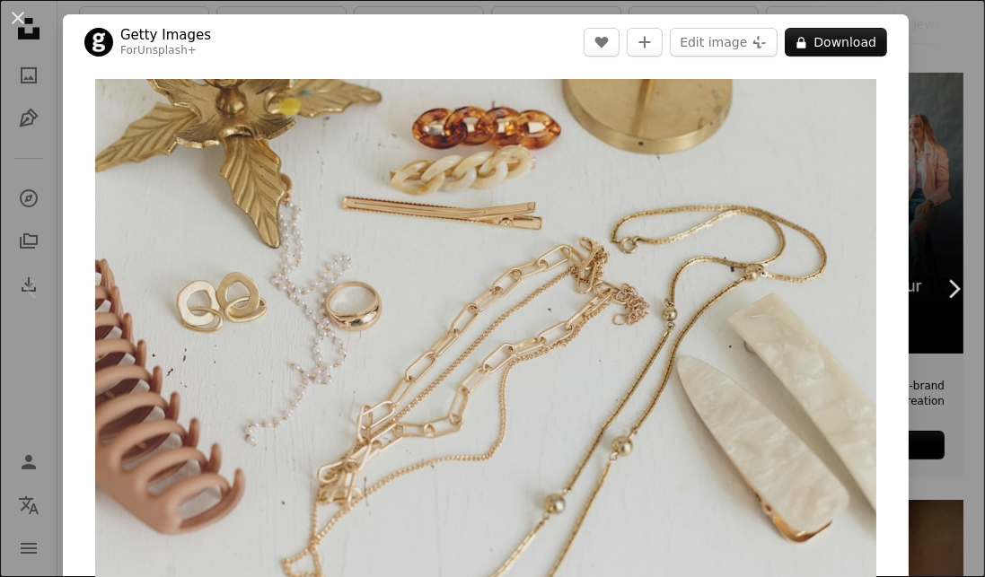
click at [873, 51] on button "A lock Download" at bounding box center [836, 42] width 102 height 29
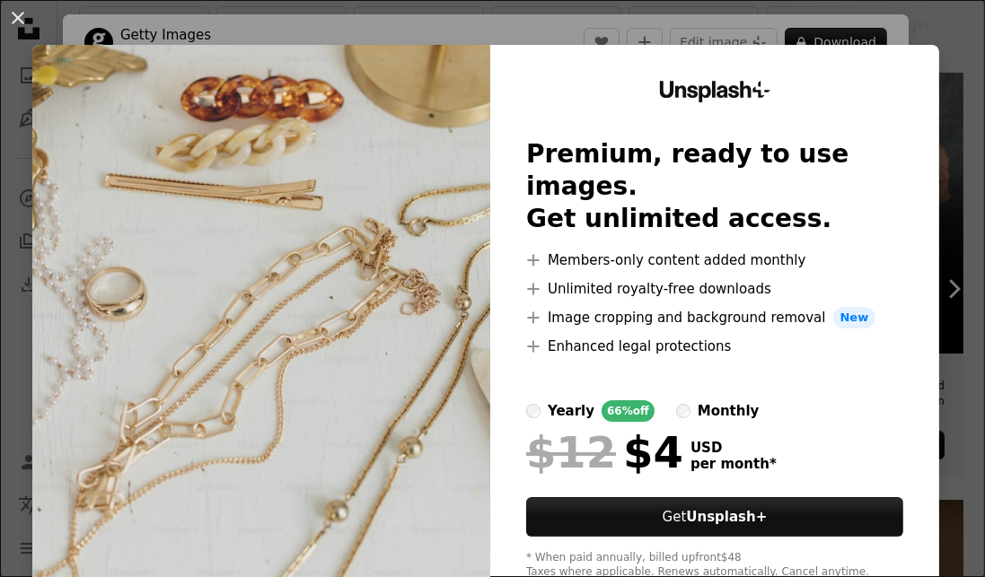
click at [431, 376] on img at bounding box center [261, 330] width 458 height 571
click at [26, 20] on button "An X shape" at bounding box center [18, 18] width 22 height 22
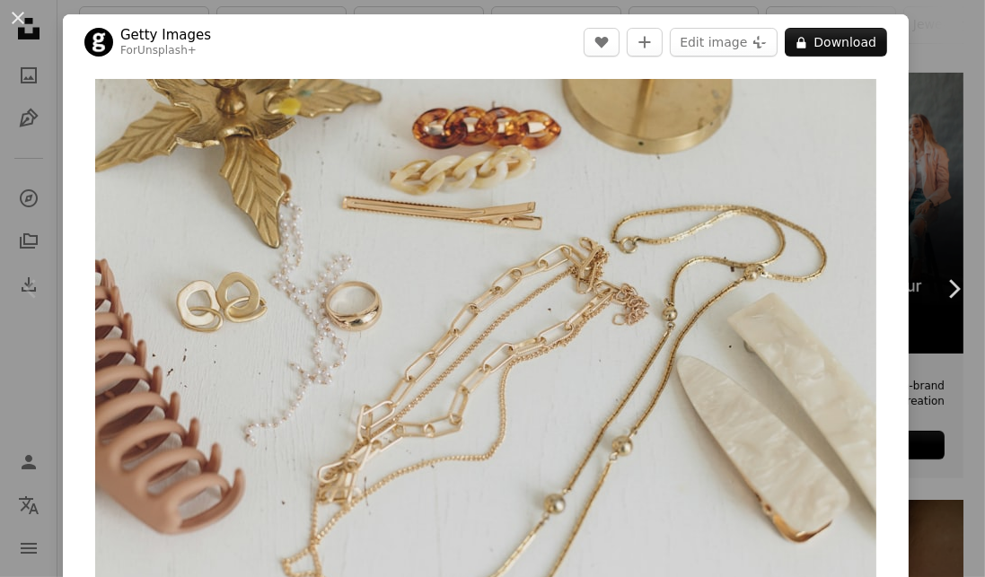
click at [946, 280] on icon "Chevron right" at bounding box center [953, 289] width 29 height 29
